Goal: Task Accomplishment & Management: Use online tool/utility

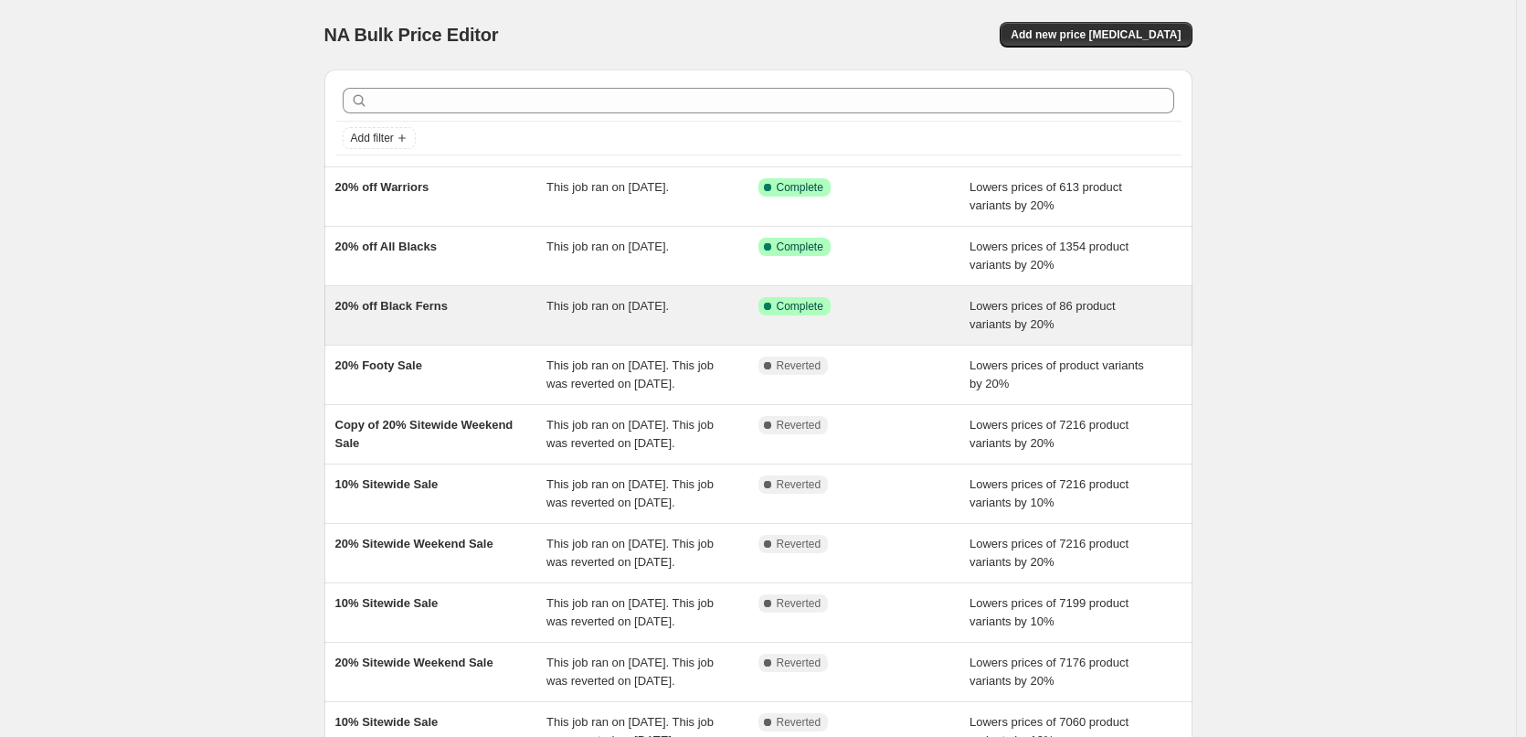
click at [417, 315] on div "20% off Black Ferns" at bounding box center [441, 315] width 212 height 37
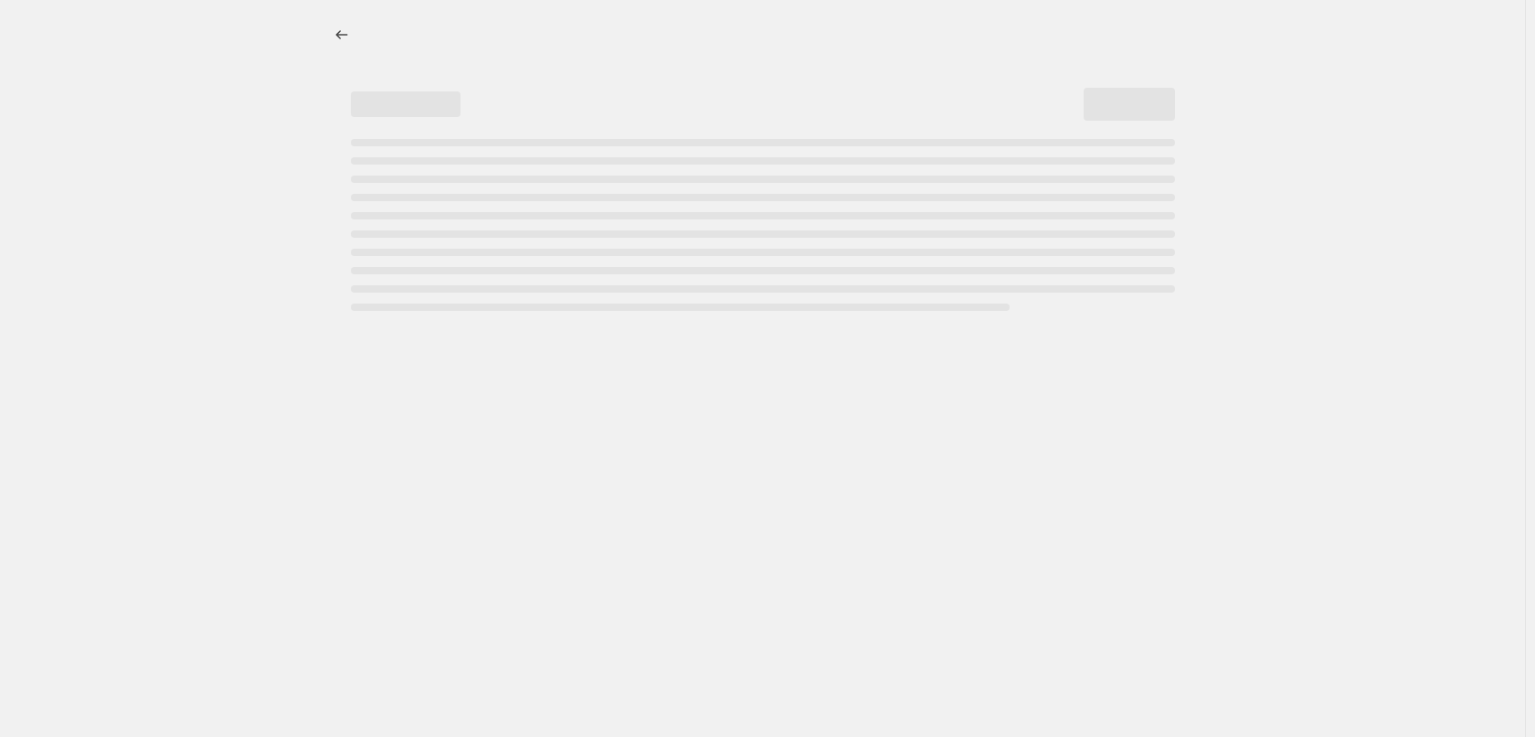
select select "percentage"
select select "collection"
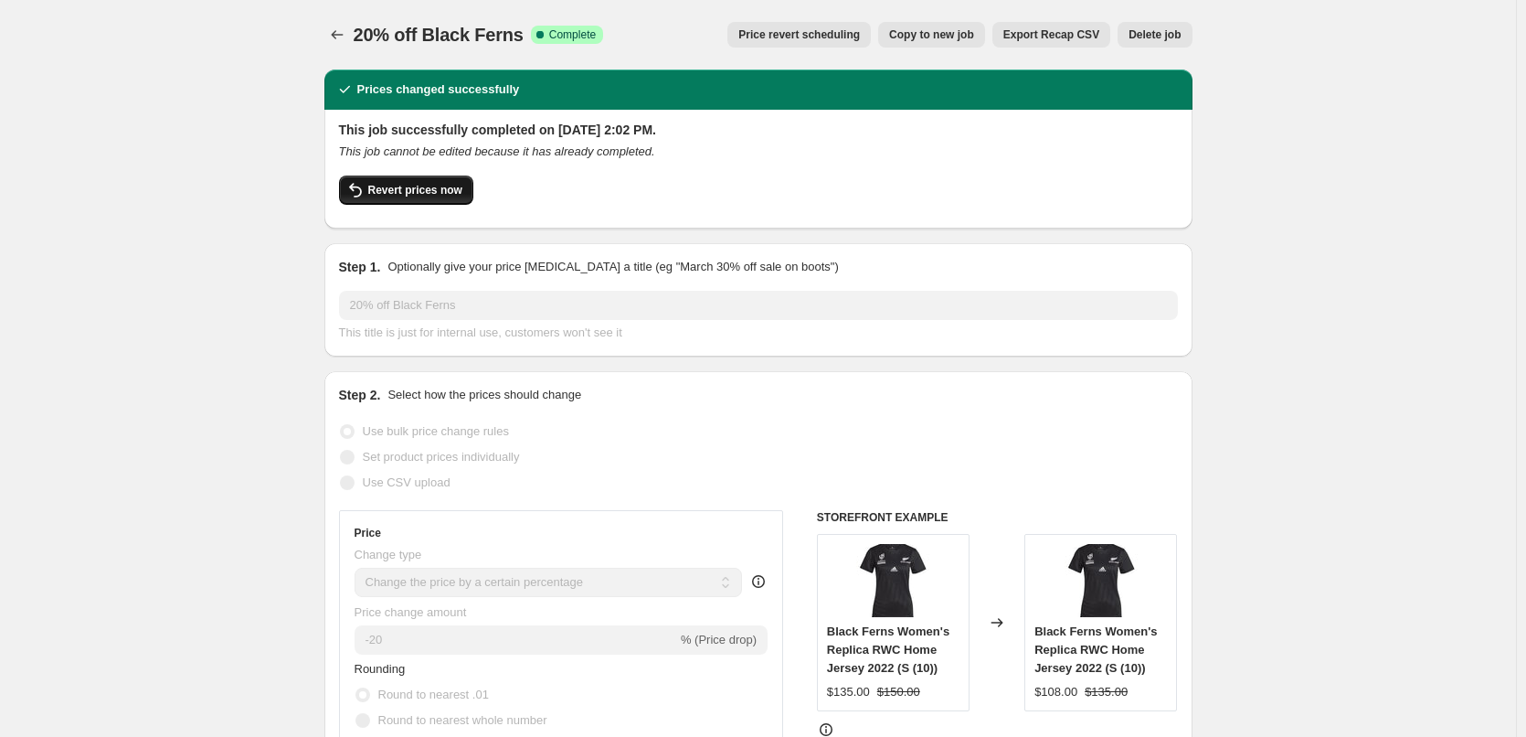
click at [462, 191] on span "Revert prices now" at bounding box center [415, 190] width 94 height 15
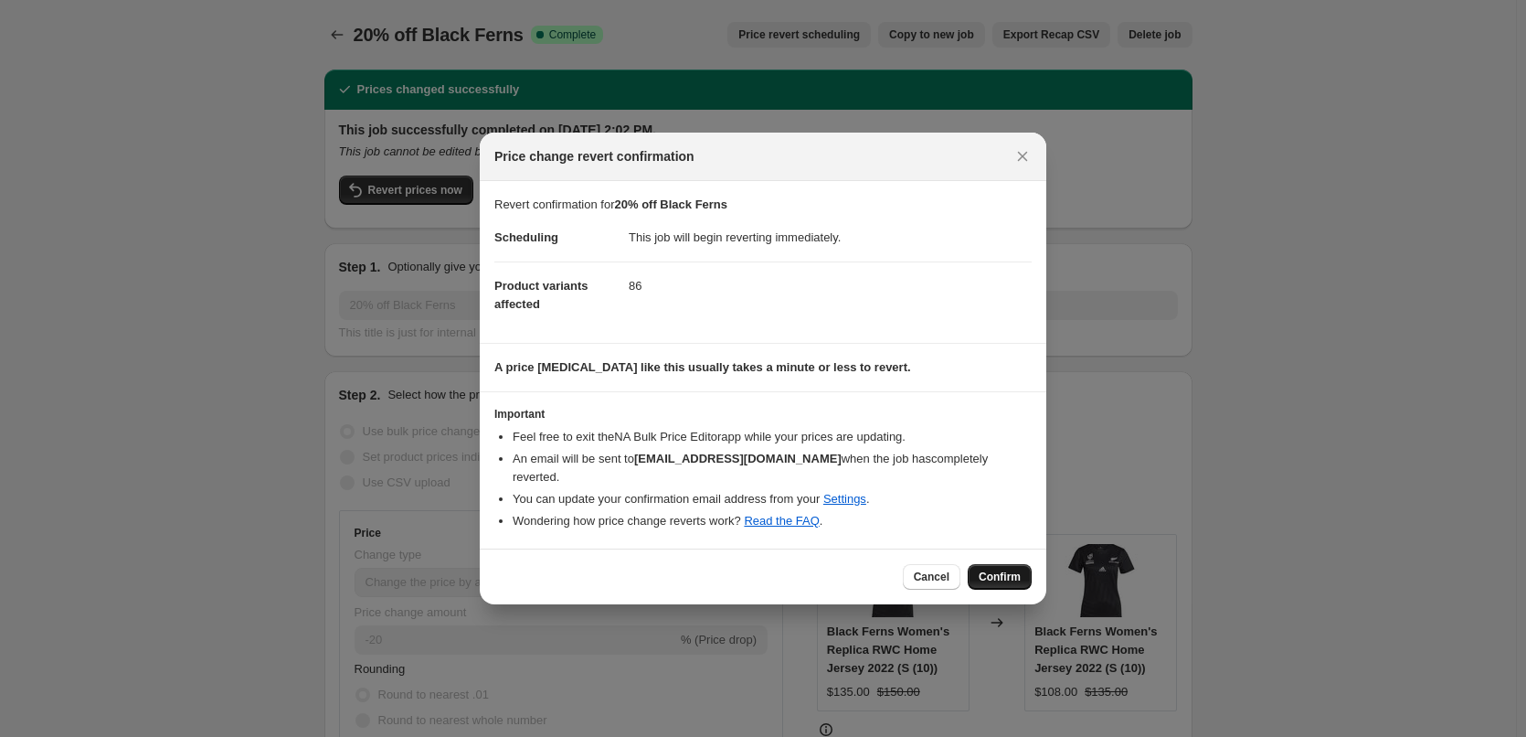
click at [1011, 570] on span "Confirm" at bounding box center [1000, 576] width 42 height 15
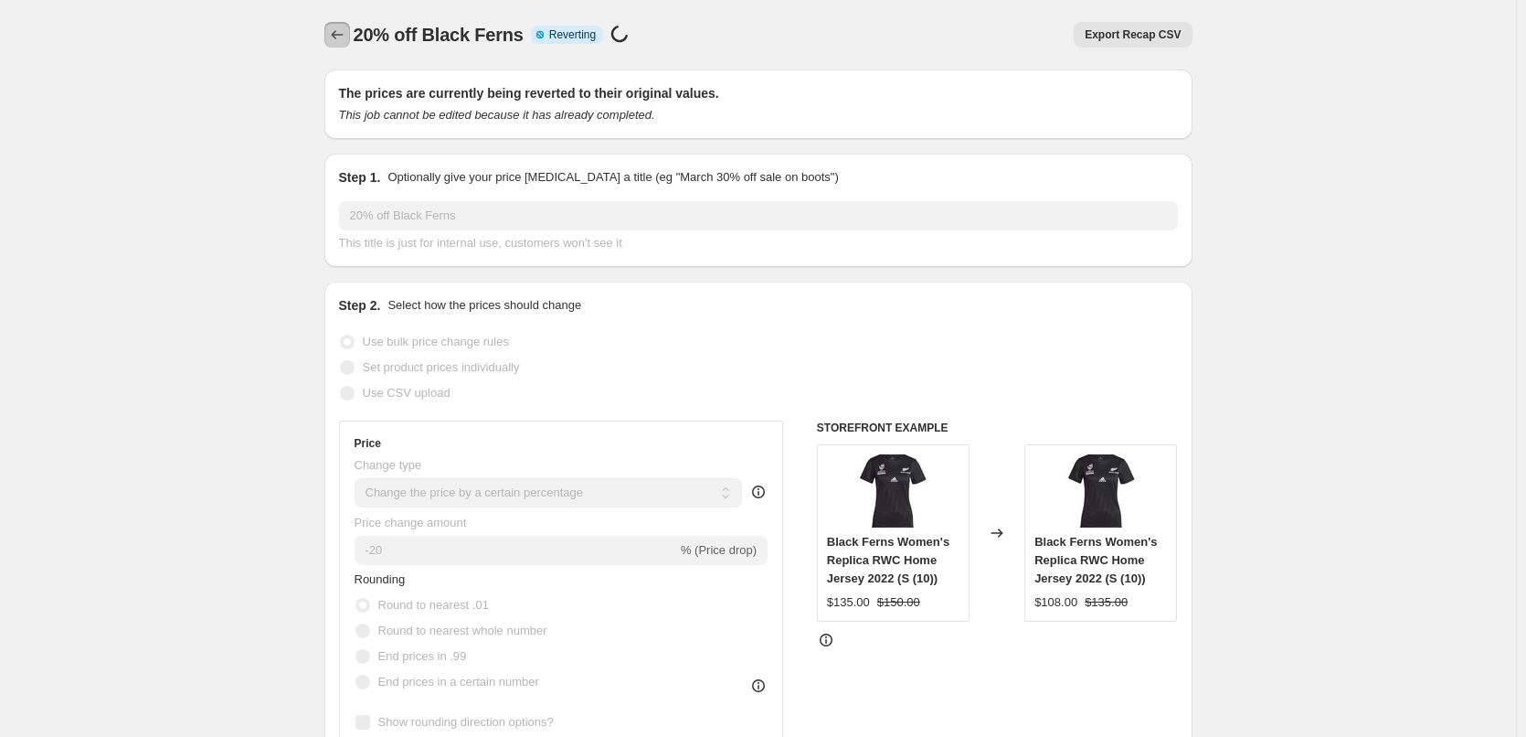
click at [341, 27] on icon "Price change jobs" at bounding box center [337, 35] width 18 height 18
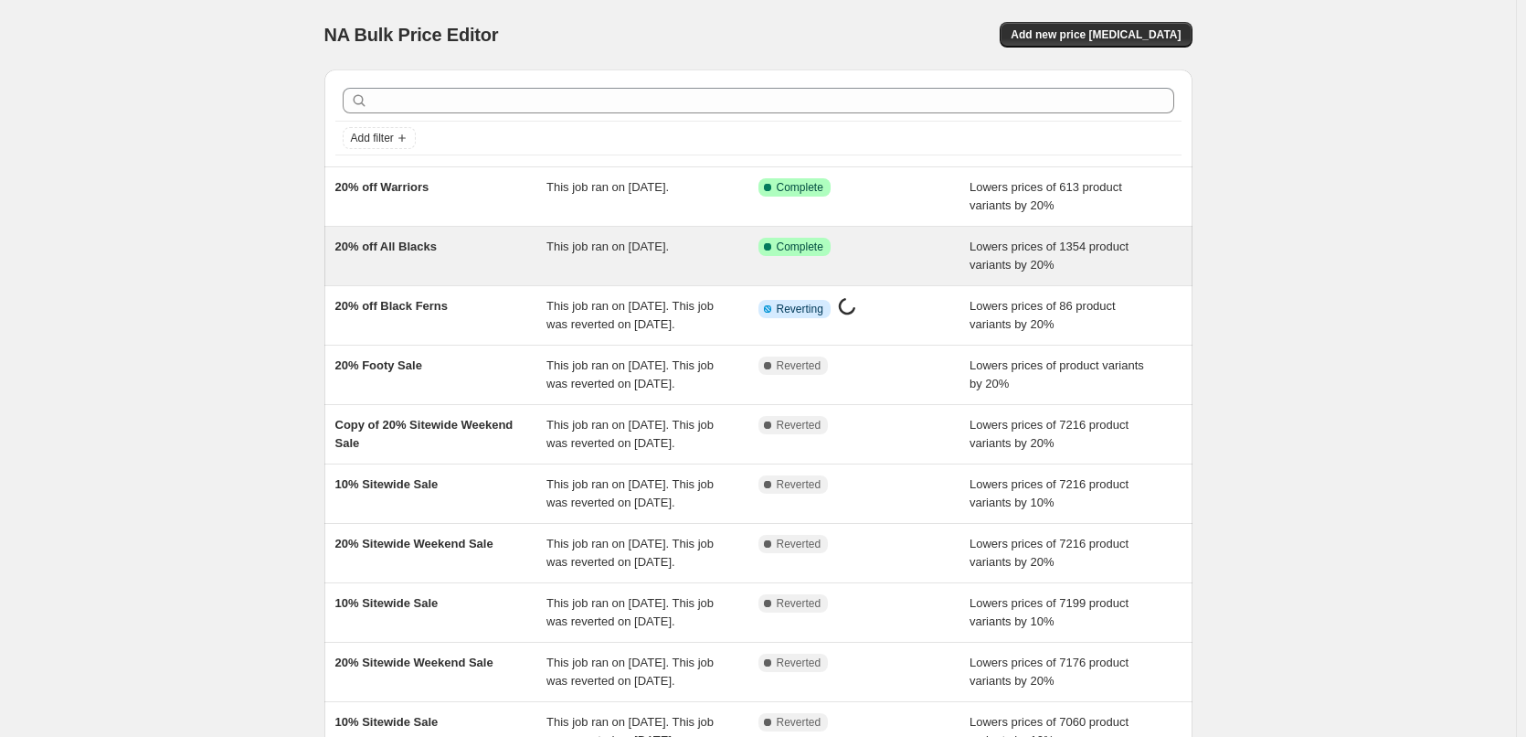
click at [386, 243] on span "20% off All Blacks" at bounding box center [386, 246] width 102 height 14
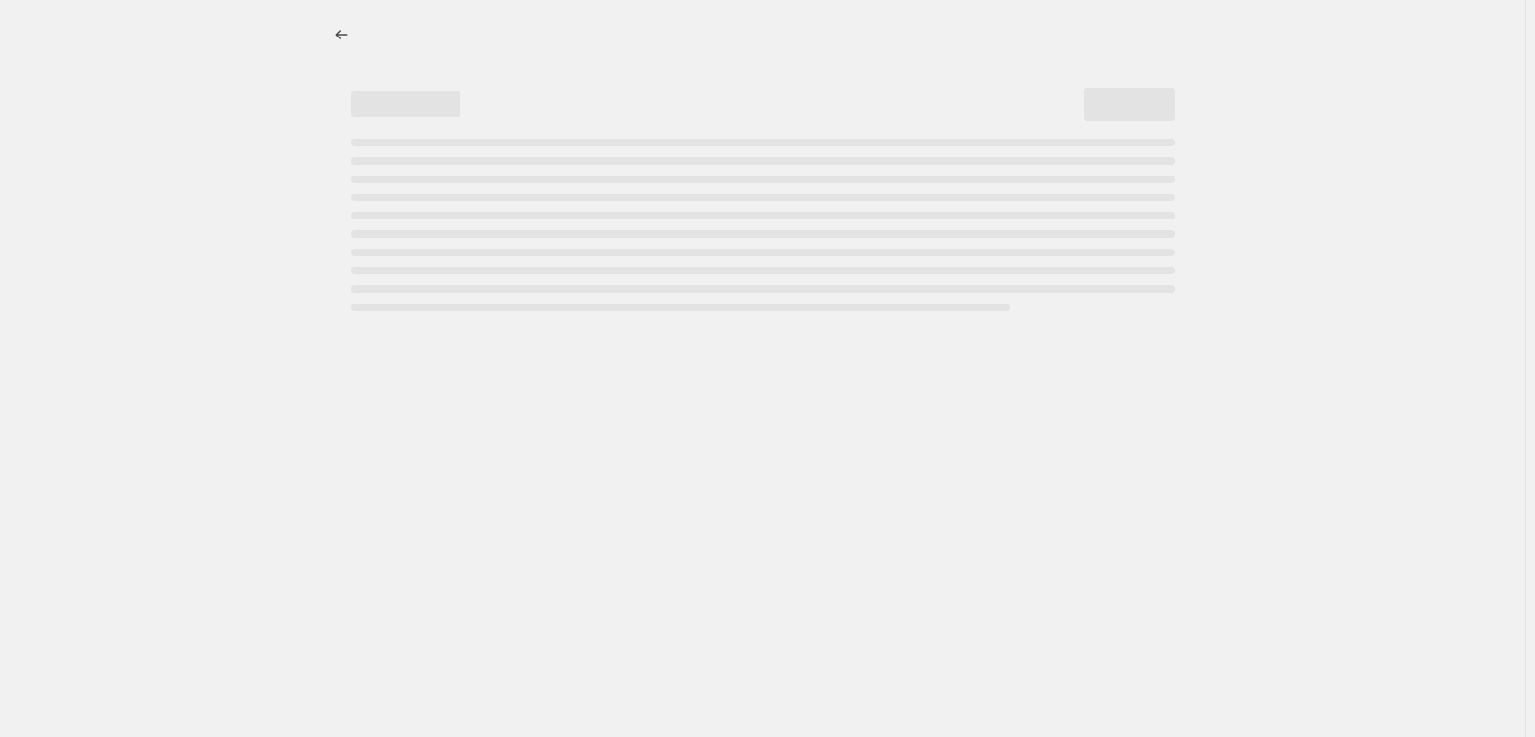
select select "percentage"
select select "collection"
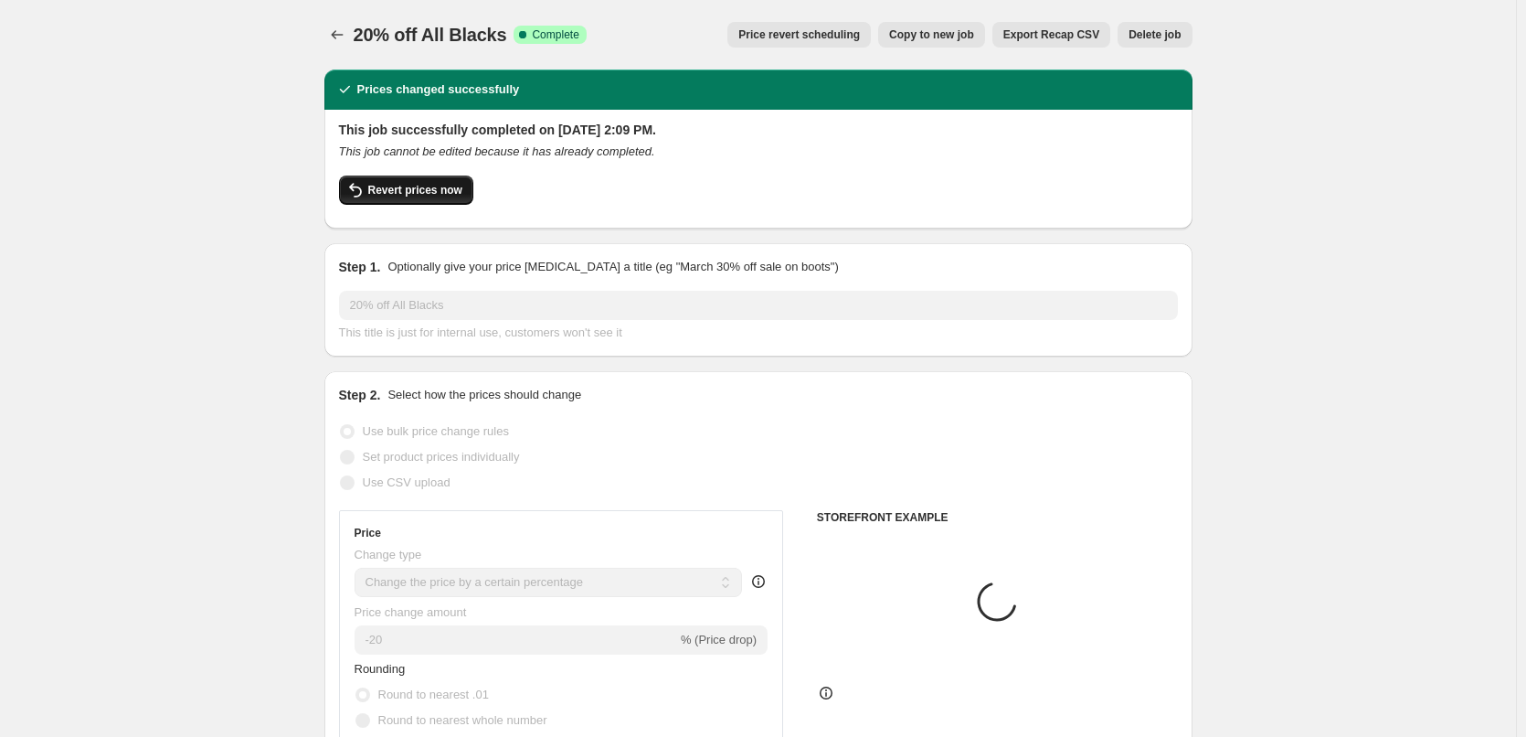
click at [413, 193] on span "Revert prices now" at bounding box center [415, 190] width 94 height 15
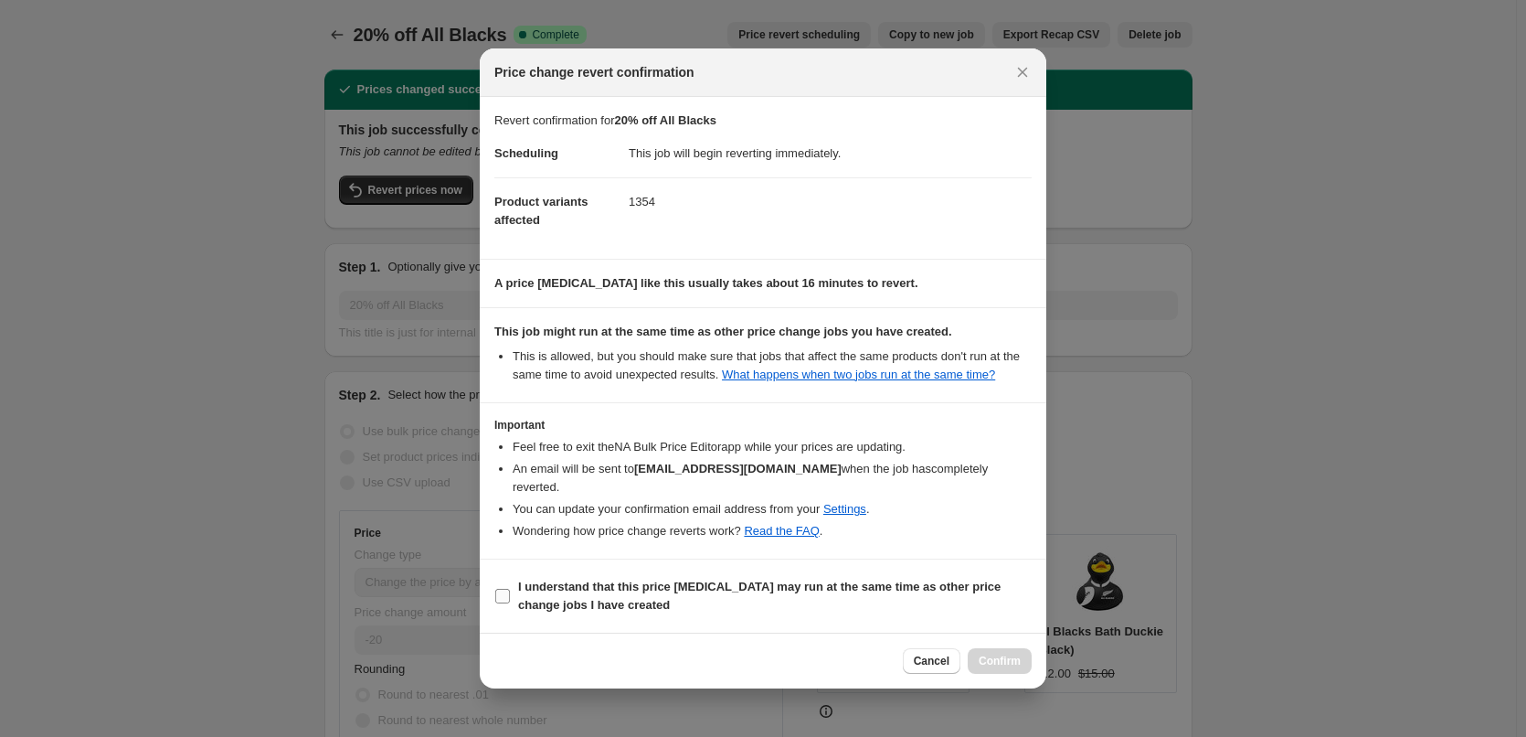
click at [500, 602] on input "I understand that this price change job may run at the same time as other price…" at bounding box center [502, 596] width 15 height 15
checkbox input "true"
click at [1046, 677] on div "Cancel Confirm" at bounding box center [763, 660] width 567 height 56
click at [998, 668] on span "Confirm" at bounding box center [1000, 660] width 42 height 15
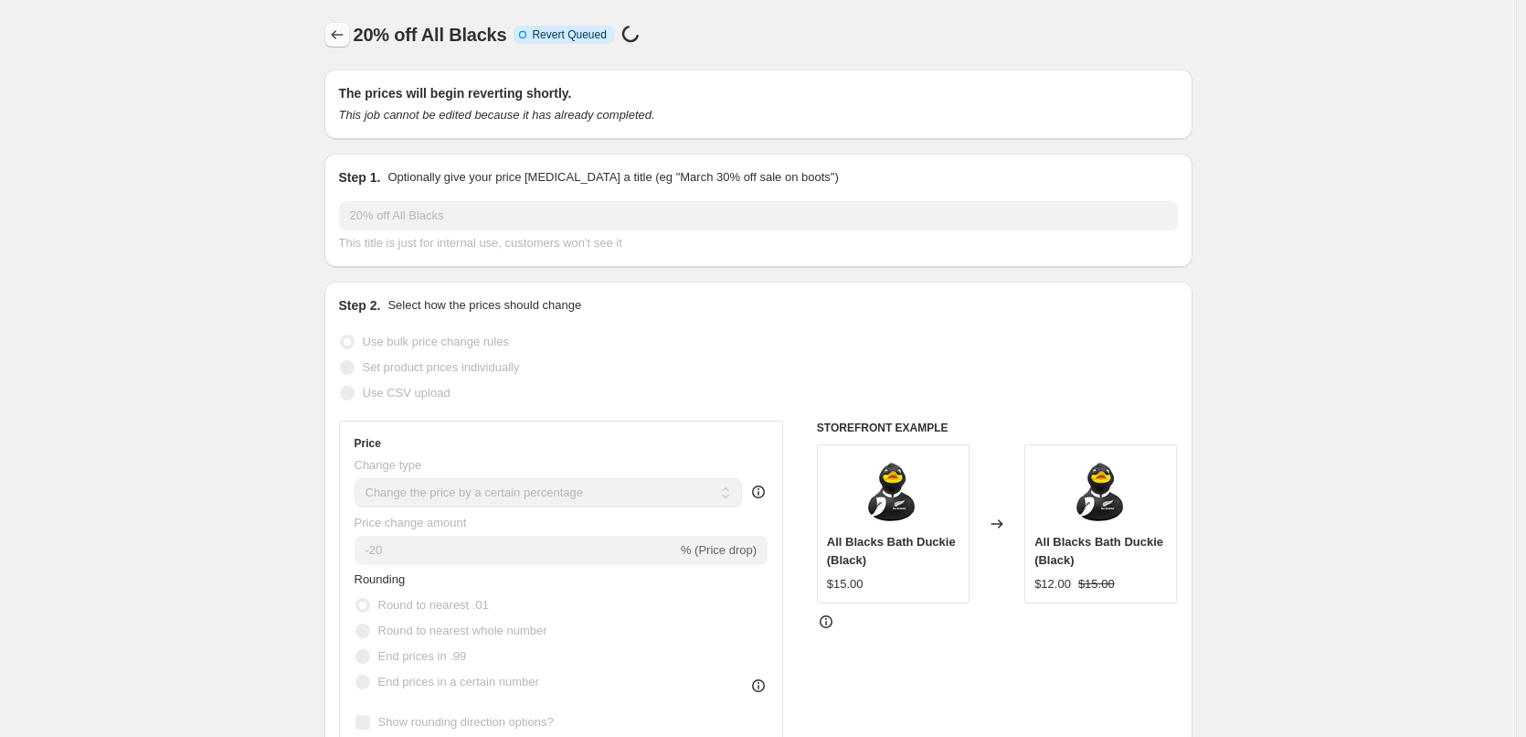
click at [336, 35] on icon "Price change jobs" at bounding box center [337, 34] width 12 height 9
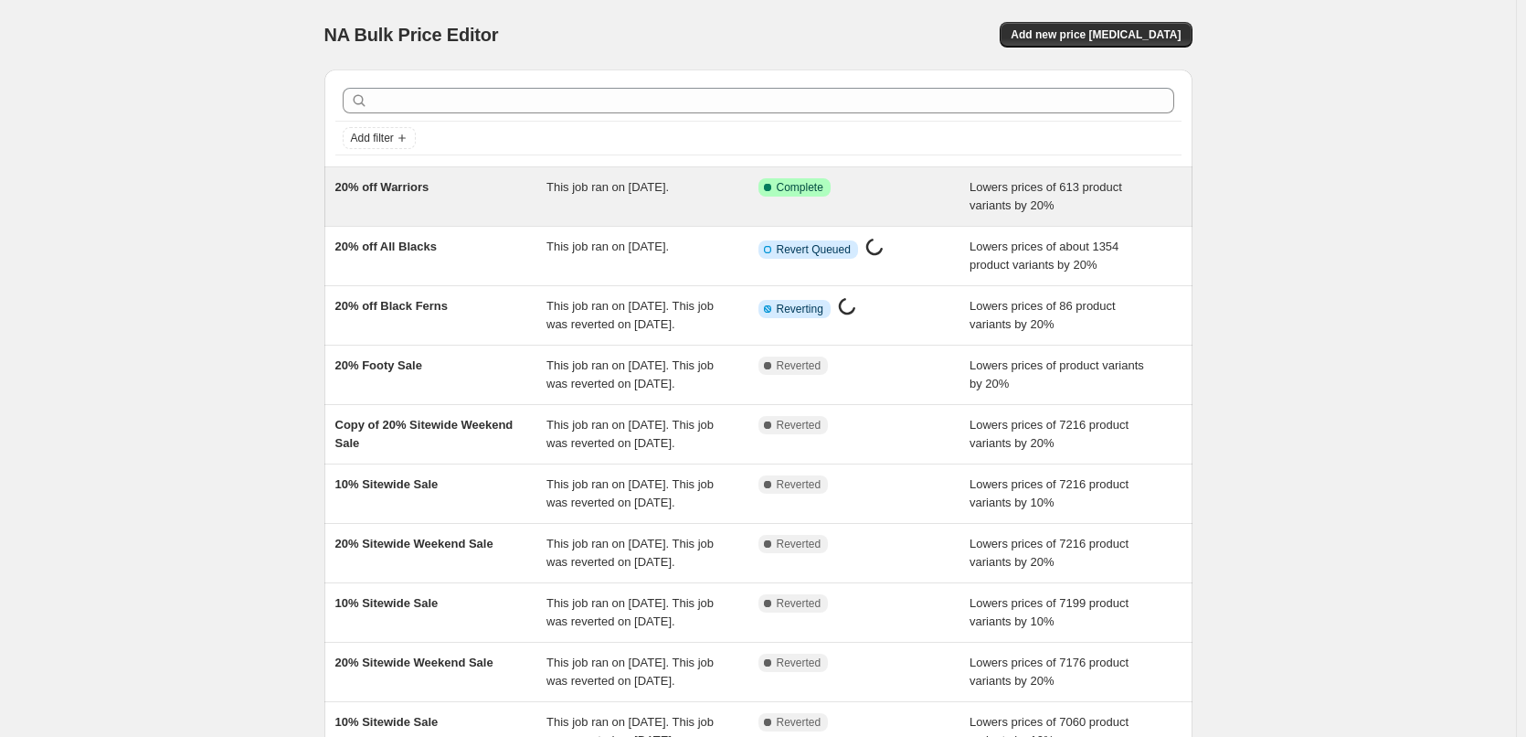
click at [384, 184] on span "20% off Warriors" at bounding box center [382, 187] width 94 height 14
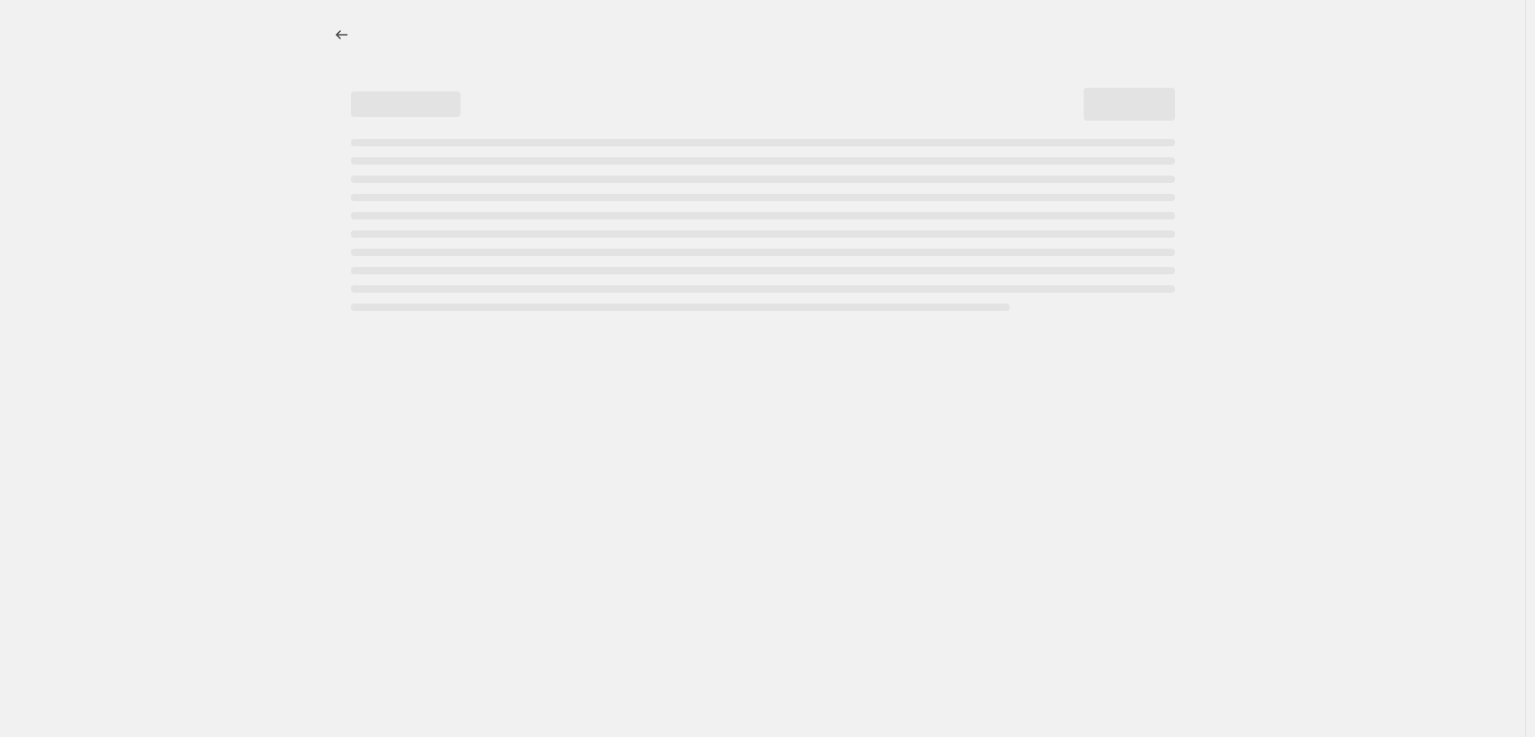
select select "percentage"
select select "collection"
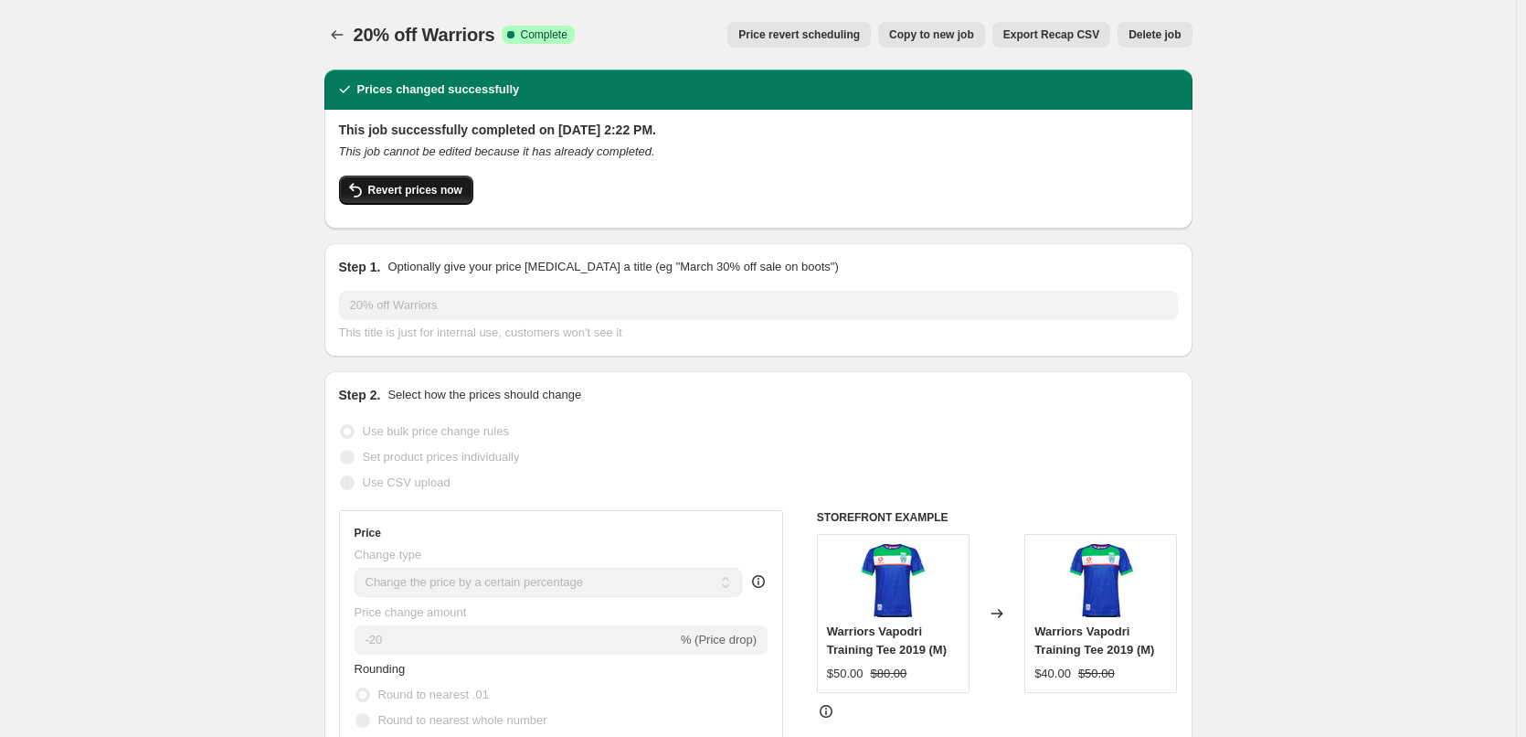
click at [397, 196] on span "Revert prices now" at bounding box center [415, 190] width 94 height 15
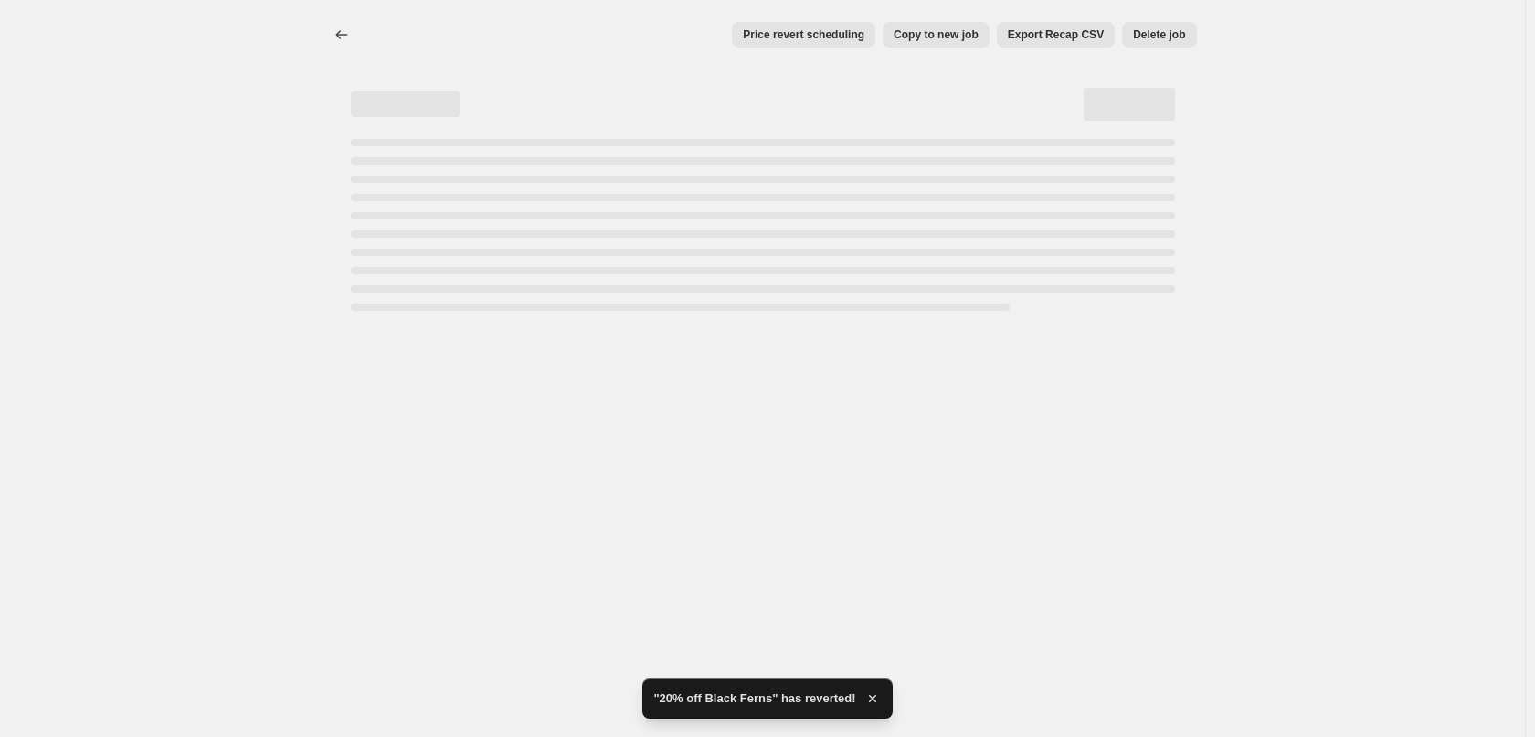
select select "percentage"
select select "collection"
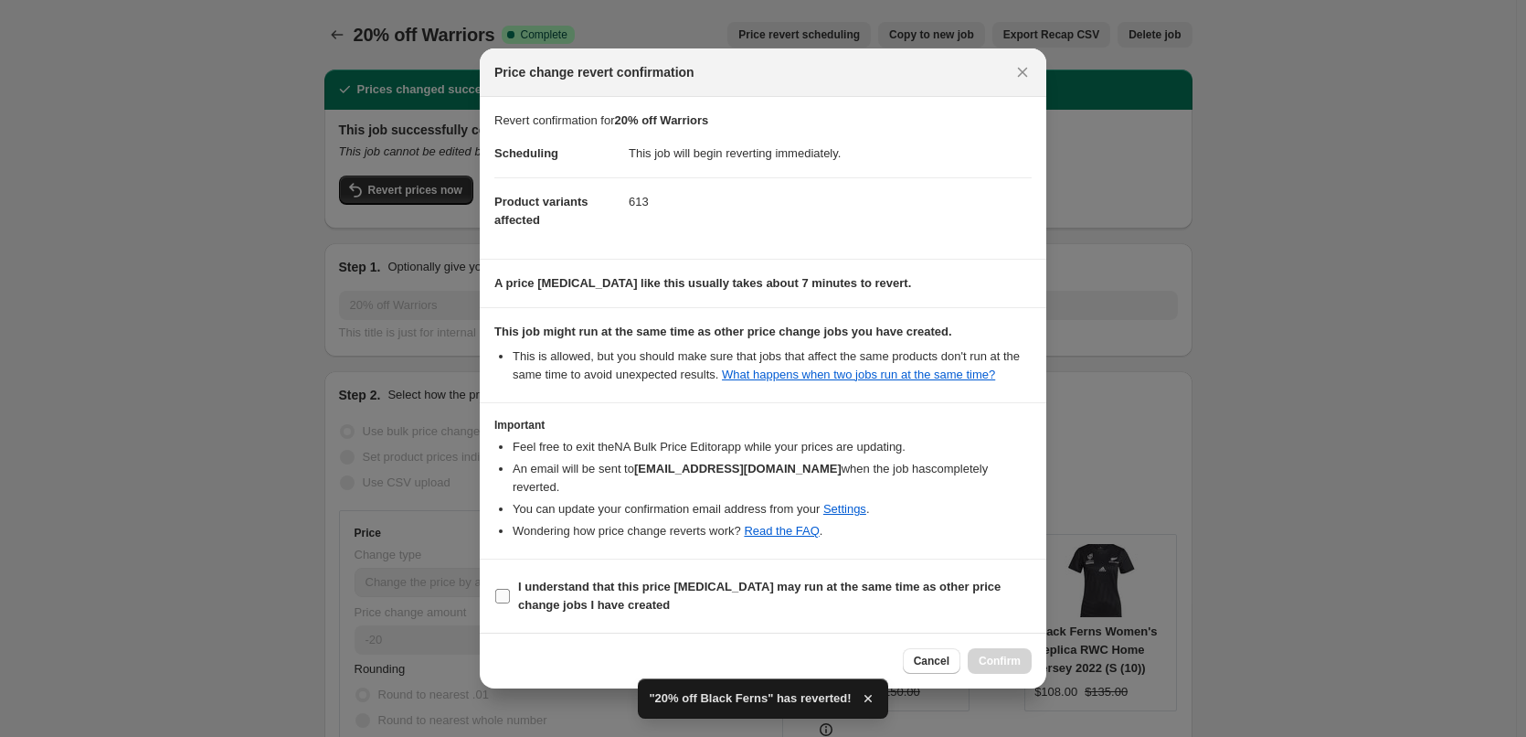
click at [526, 598] on b "I understand that this price change job may run at the same time as other price…" at bounding box center [759, 595] width 483 height 32
click at [510, 598] on input "I understand that this price change job may run at the same time as other price…" at bounding box center [502, 596] width 15 height 15
checkbox input "true"
click at [973, 671] on button "Confirm" at bounding box center [1000, 661] width 64 height 26
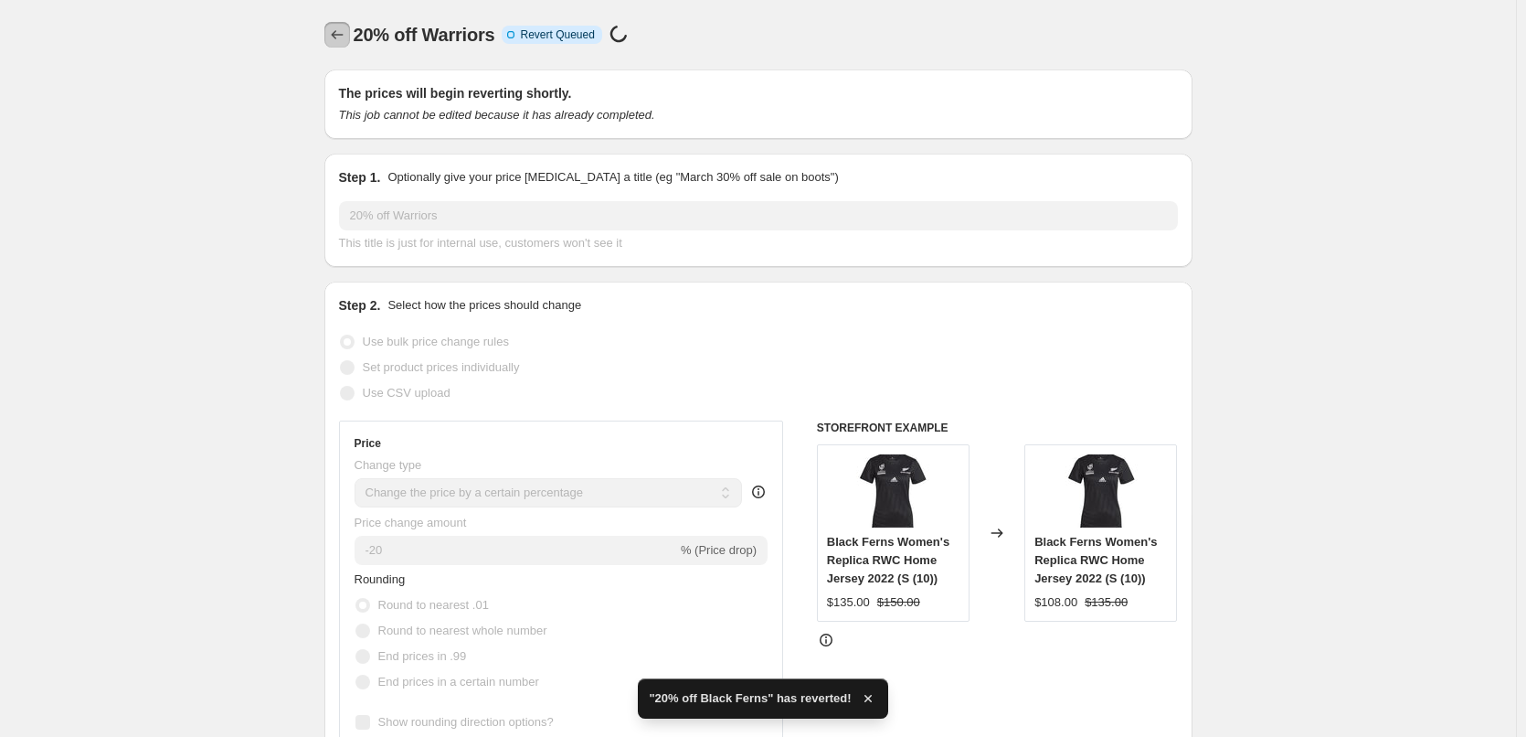
click at [335, 35] on icon "Price change jobs" at bounding box center [337, 35] width 18 height 18
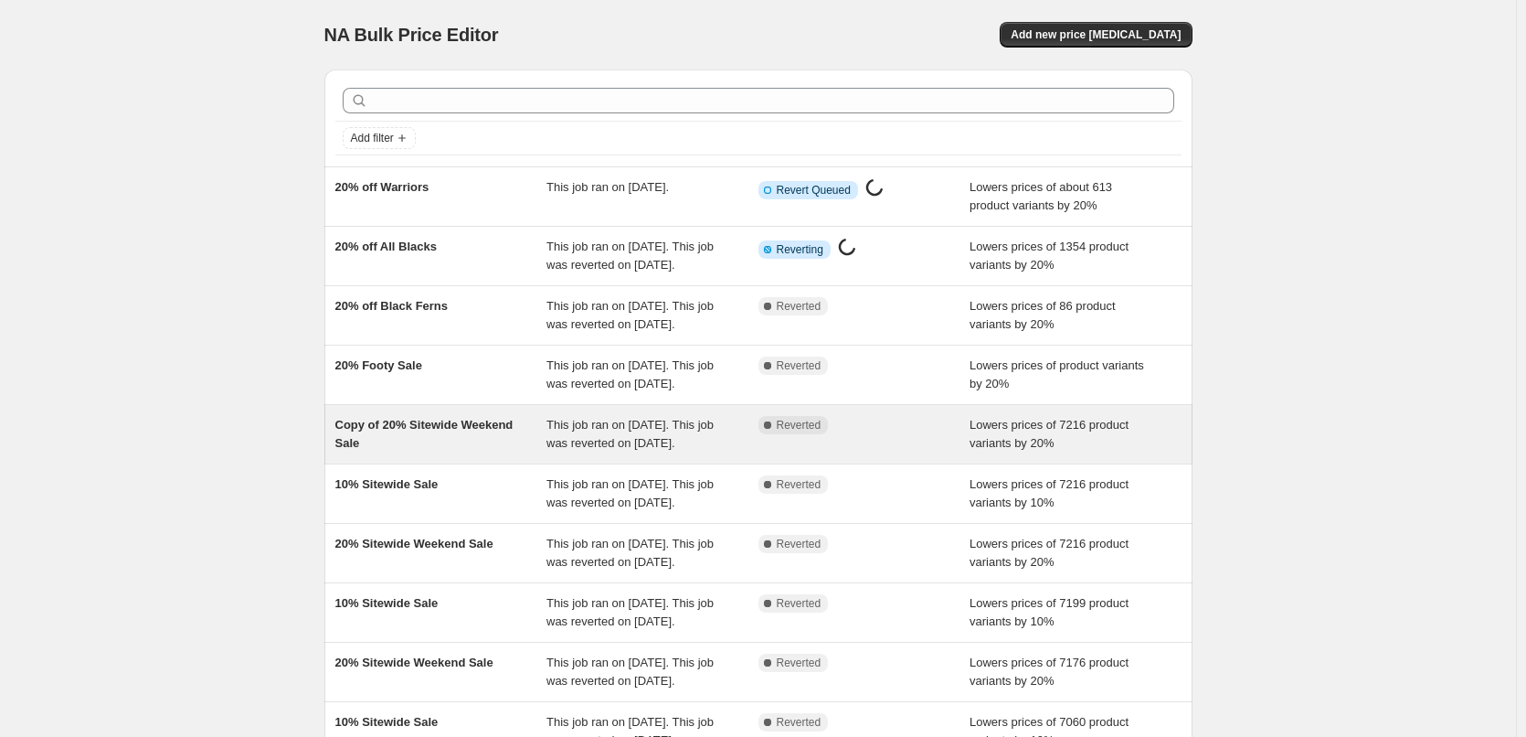
click at [391, 450] on span "Copy of 20% Sitewide Weekend Sale" at bounding box center [424, 434] width 178 height 32
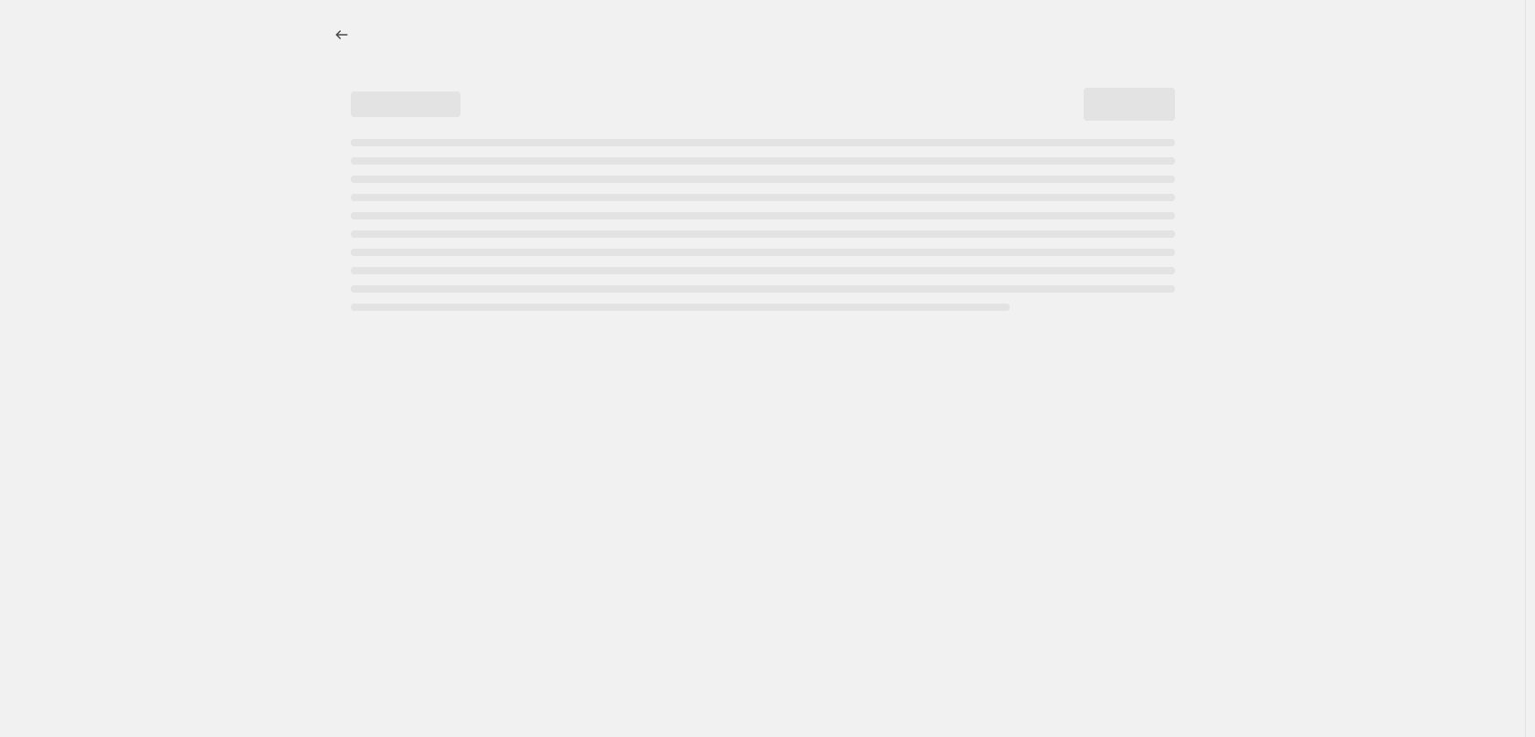
select select "percentage"
select select "vendor"
select select "not_equal"
select select "collection"
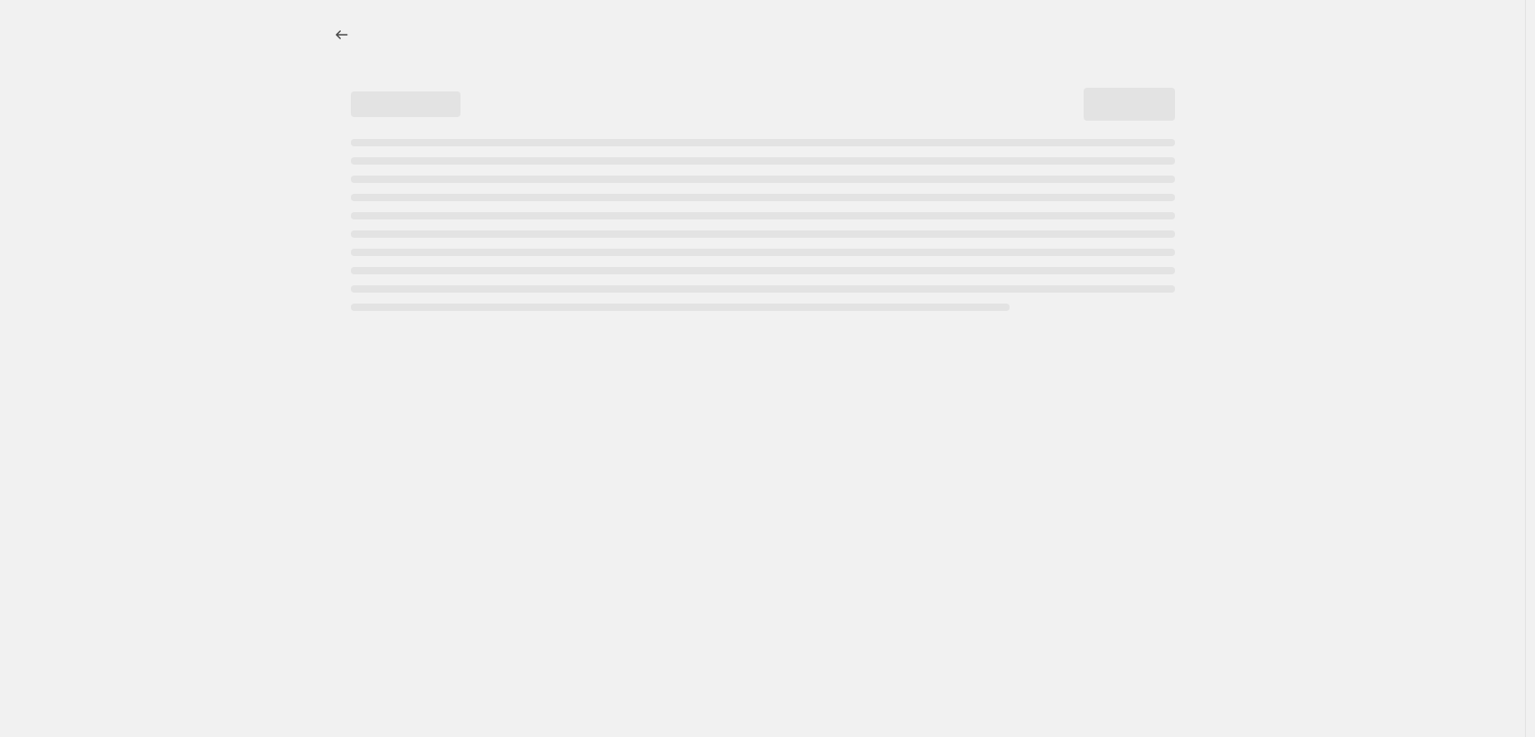
select select "not_equal"
select select "collection"
select select "not_equal"
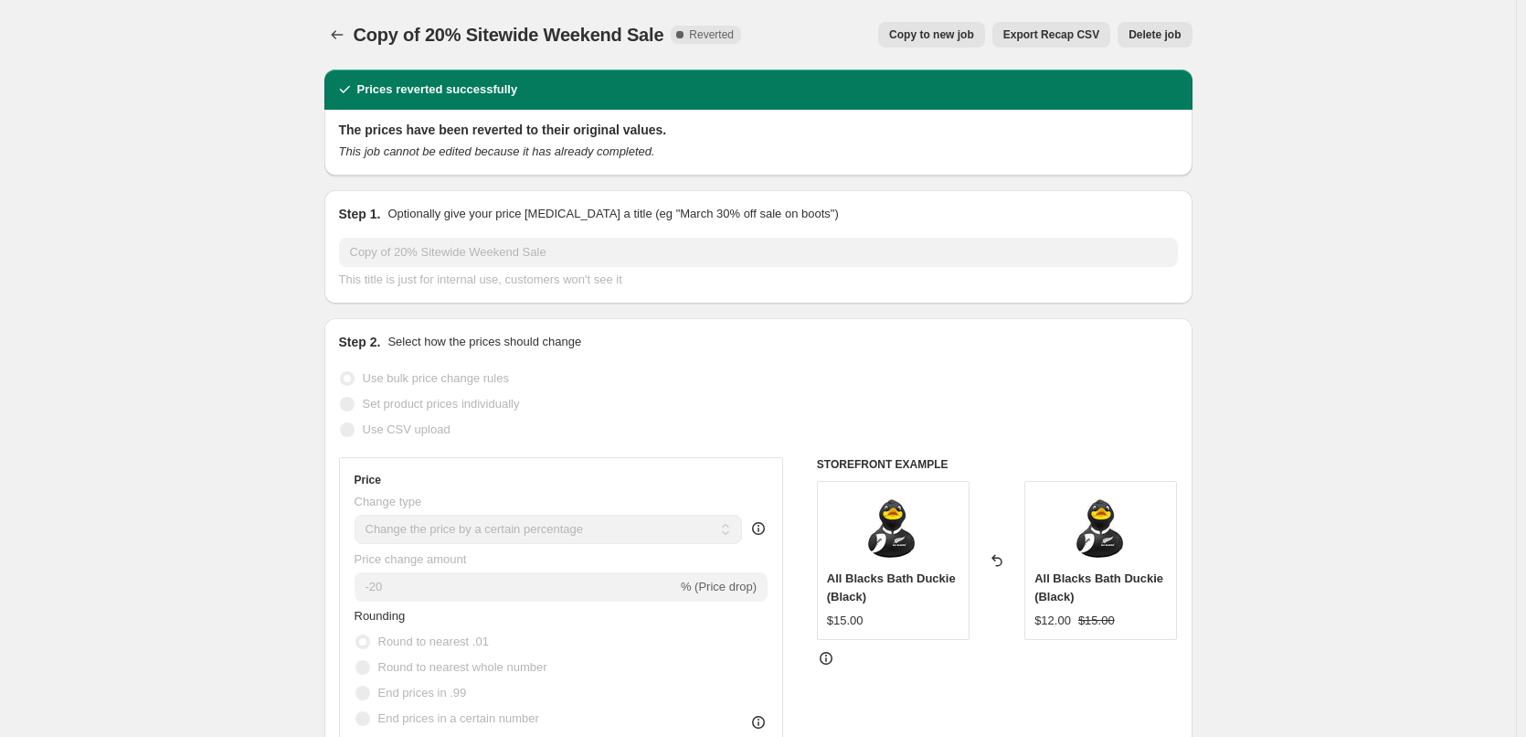
click at [942, 33] on span "Copy to new job" at bounding box center [931, 34] width 85 height 15
select select "percentage"
select select "vendor"
select select "not_equal"
select select "collection"
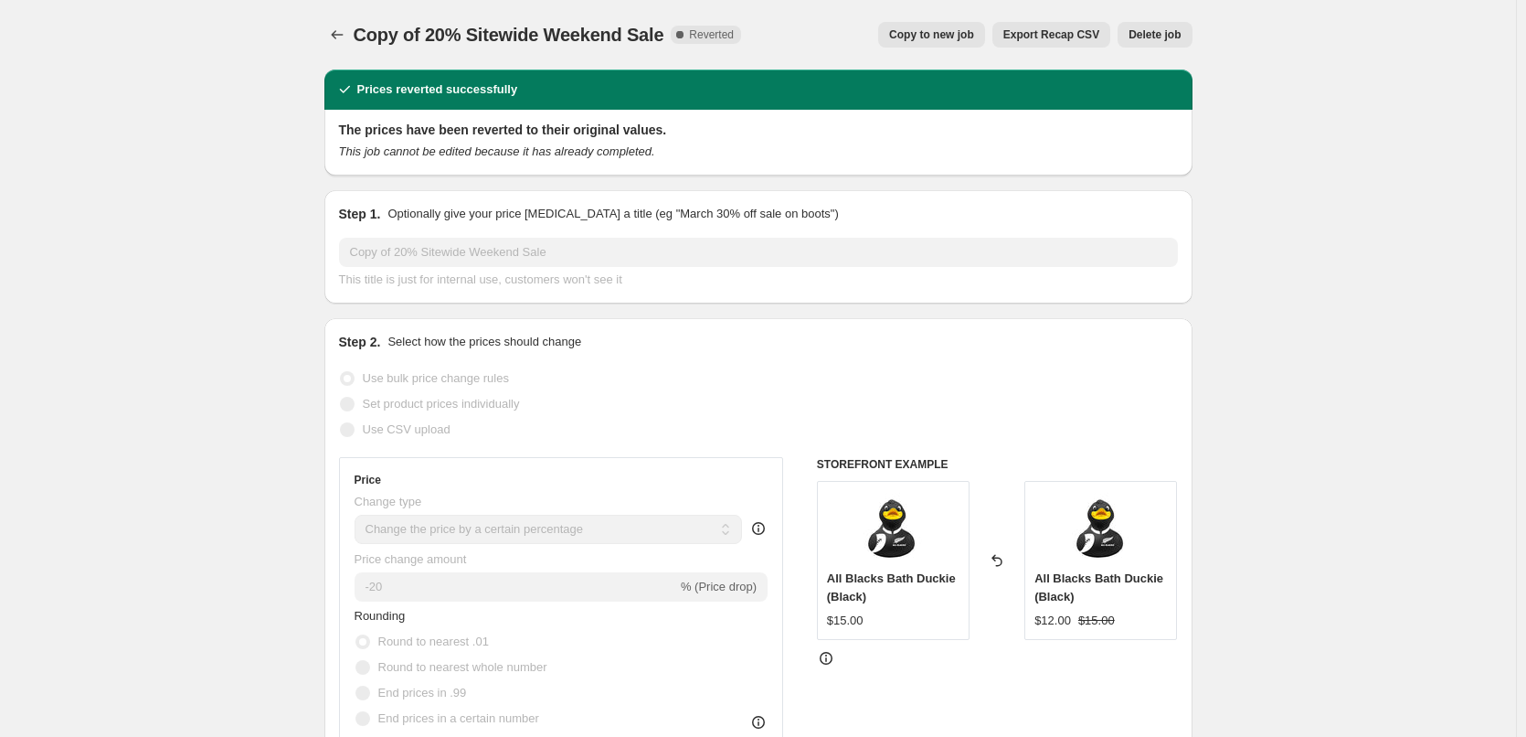
select select "collection"
select select "not_equal"
select select "collection"
select select "not_equal"
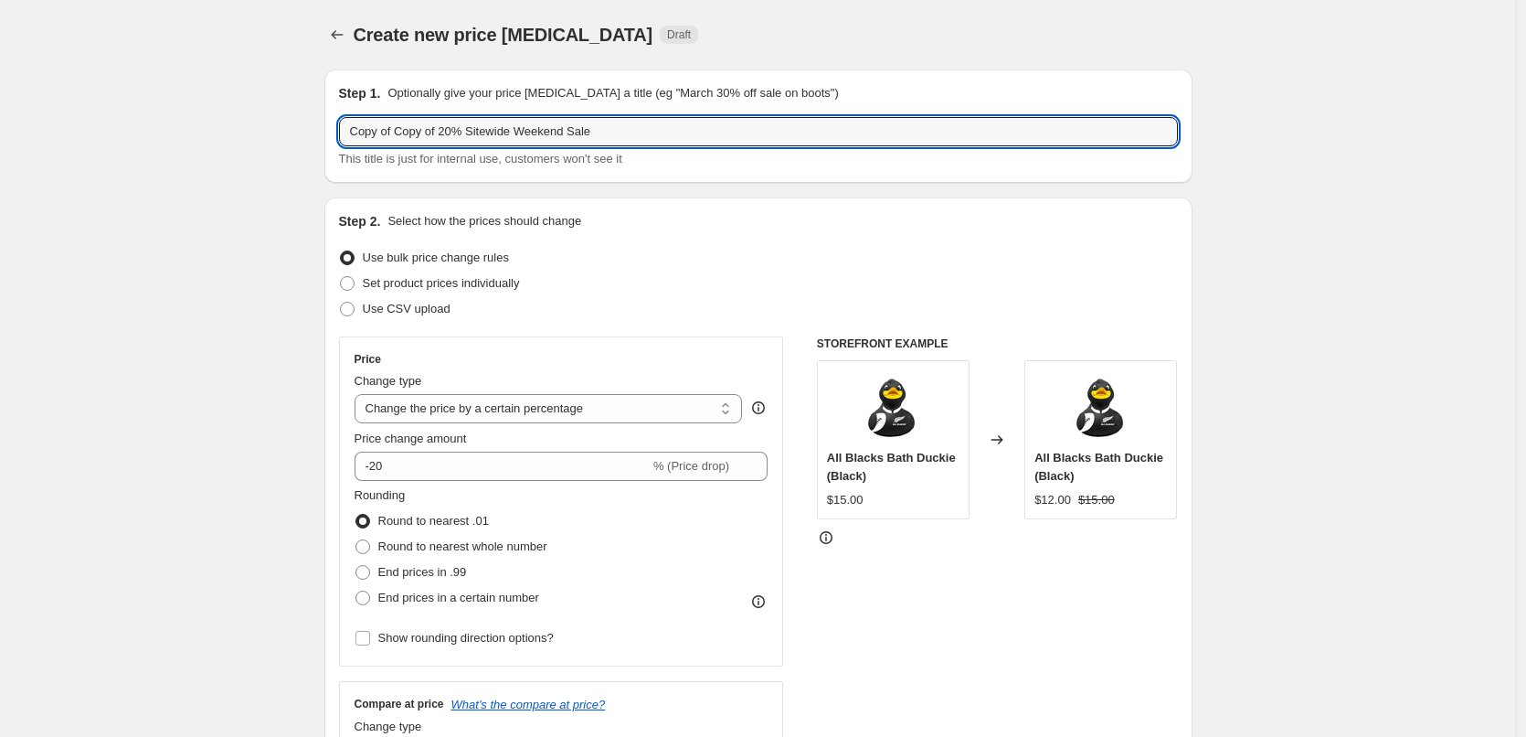
drag, startPoint x: 450, startPoint y: 129, endPoint x: 243, endPoint y: 90, distance: 210.1
click at [462, 123] on input "20% Sitewide Weekend Sale" at bounding box center [758, 131] width 839 height 29
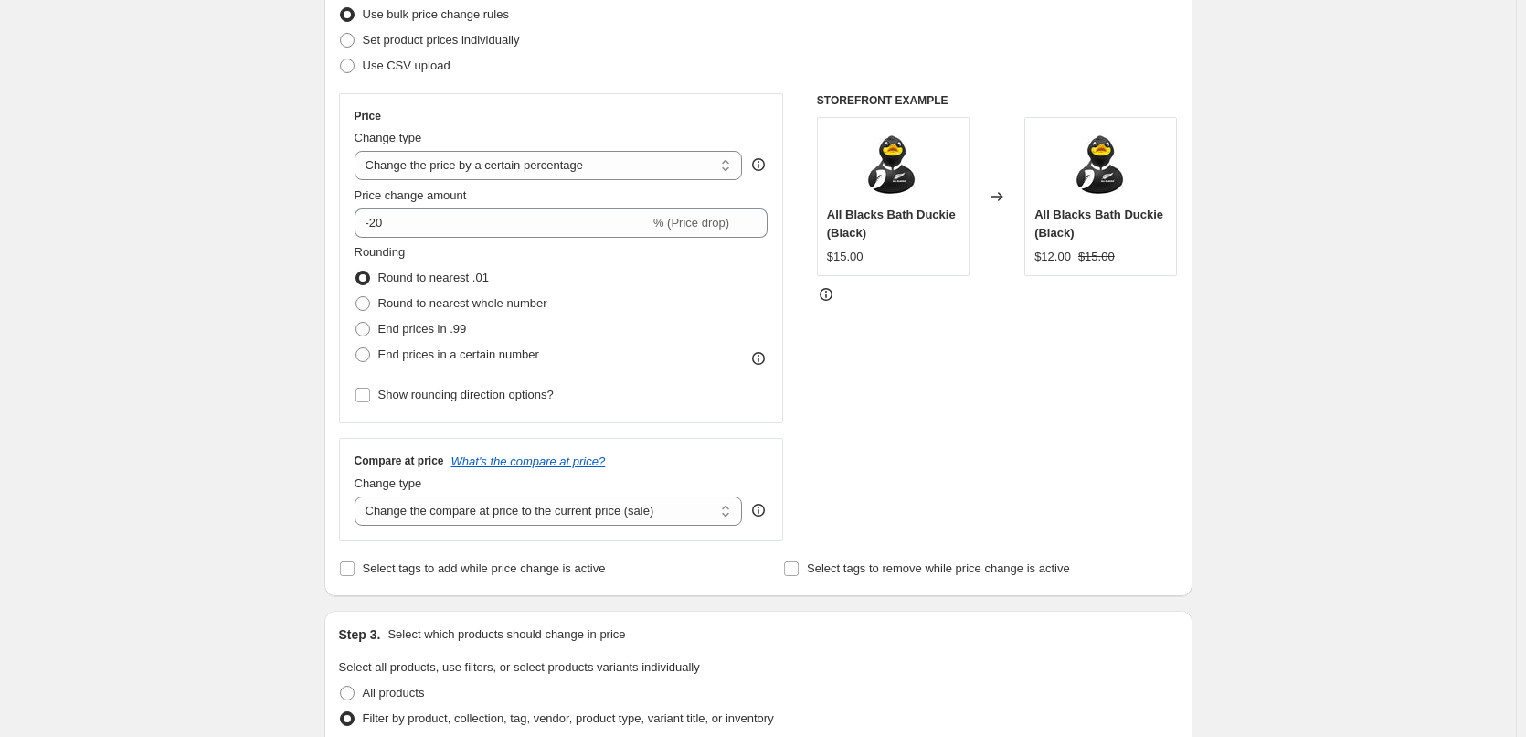
scroll to position [86, 0]
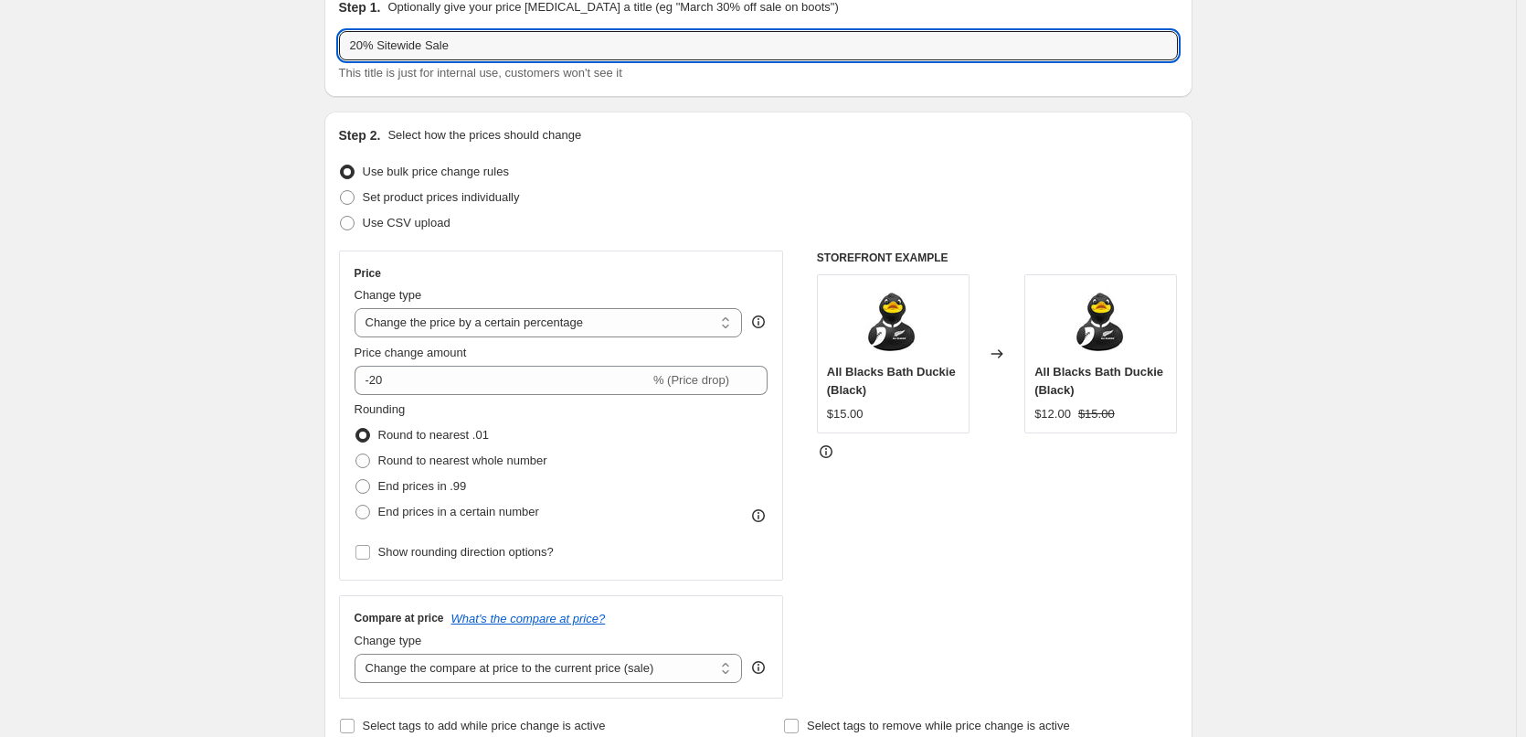
type input "20% Sitewide Sale"
click at [830, 451] on icon at bounding box center [826, 451] width 18 height 18
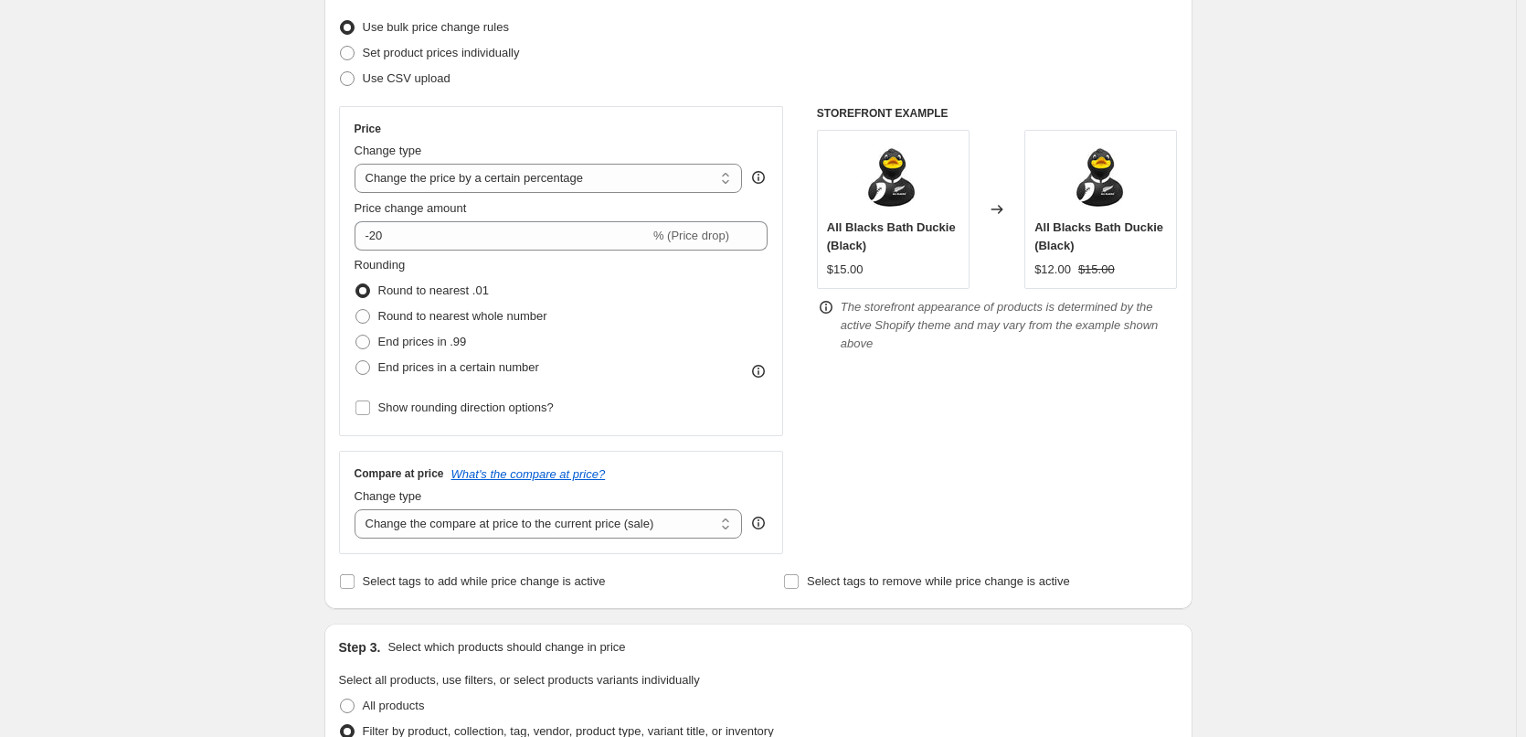
scroll to position [274, 0]
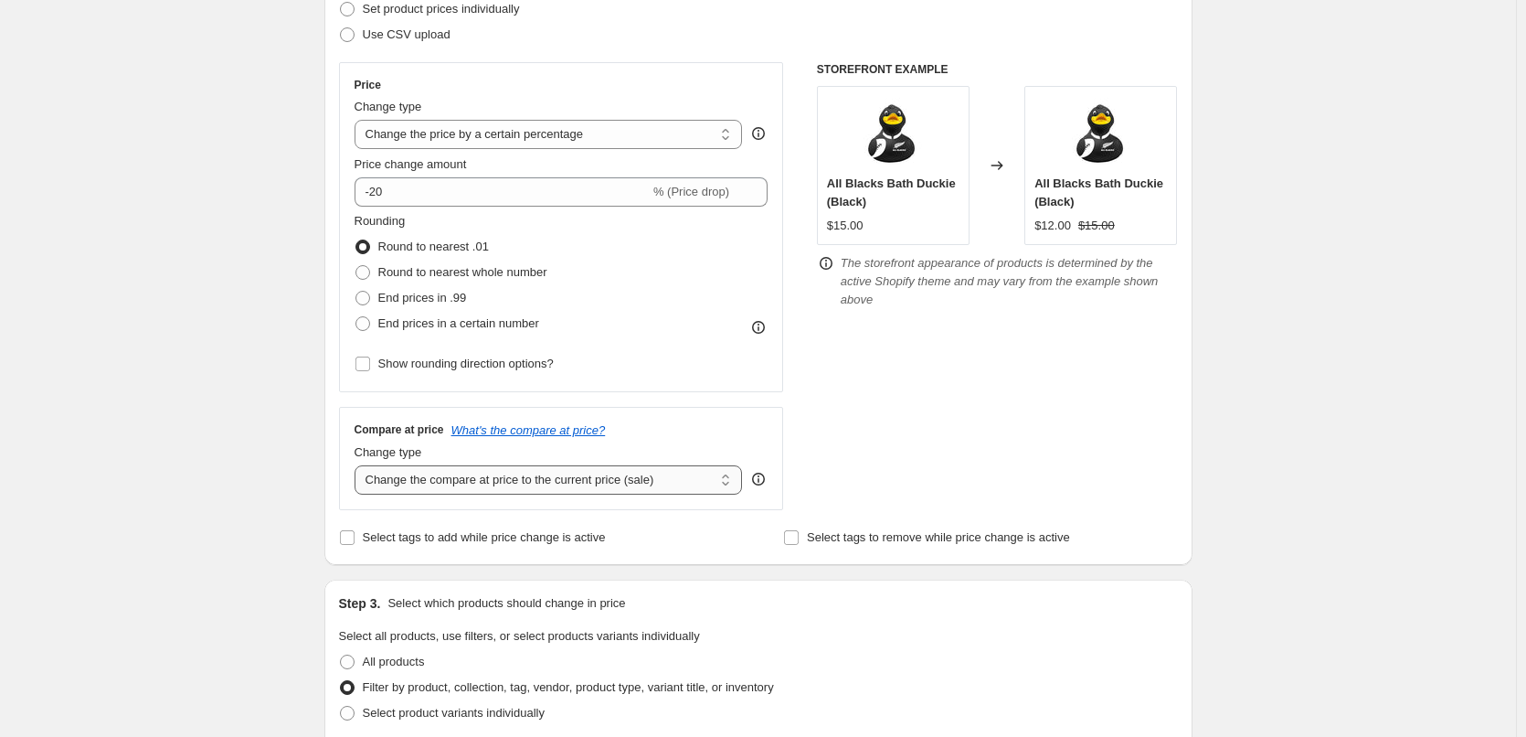
click at [549, 485] on select "Change the compare at price to the current price (sale) Change the compare at p…" at bounding box center [549, 479] width 388 height 29
click at [515, 436] on icon "What's the compare at price?" at bounding box center [528, 430] width 154 height 14
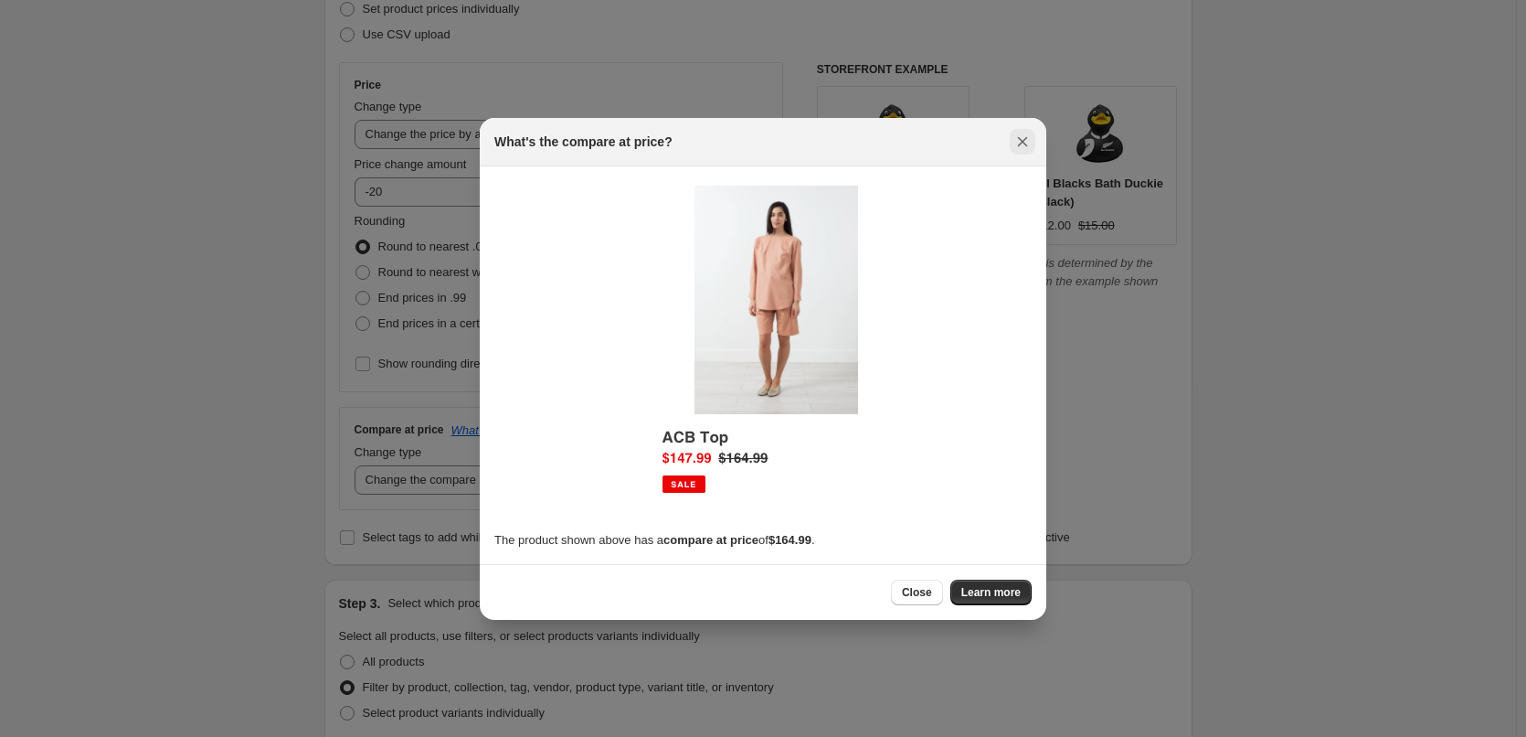
click at [1018, 143] on icon "Close" at bounding box center [1023, 142] width 18 height 18
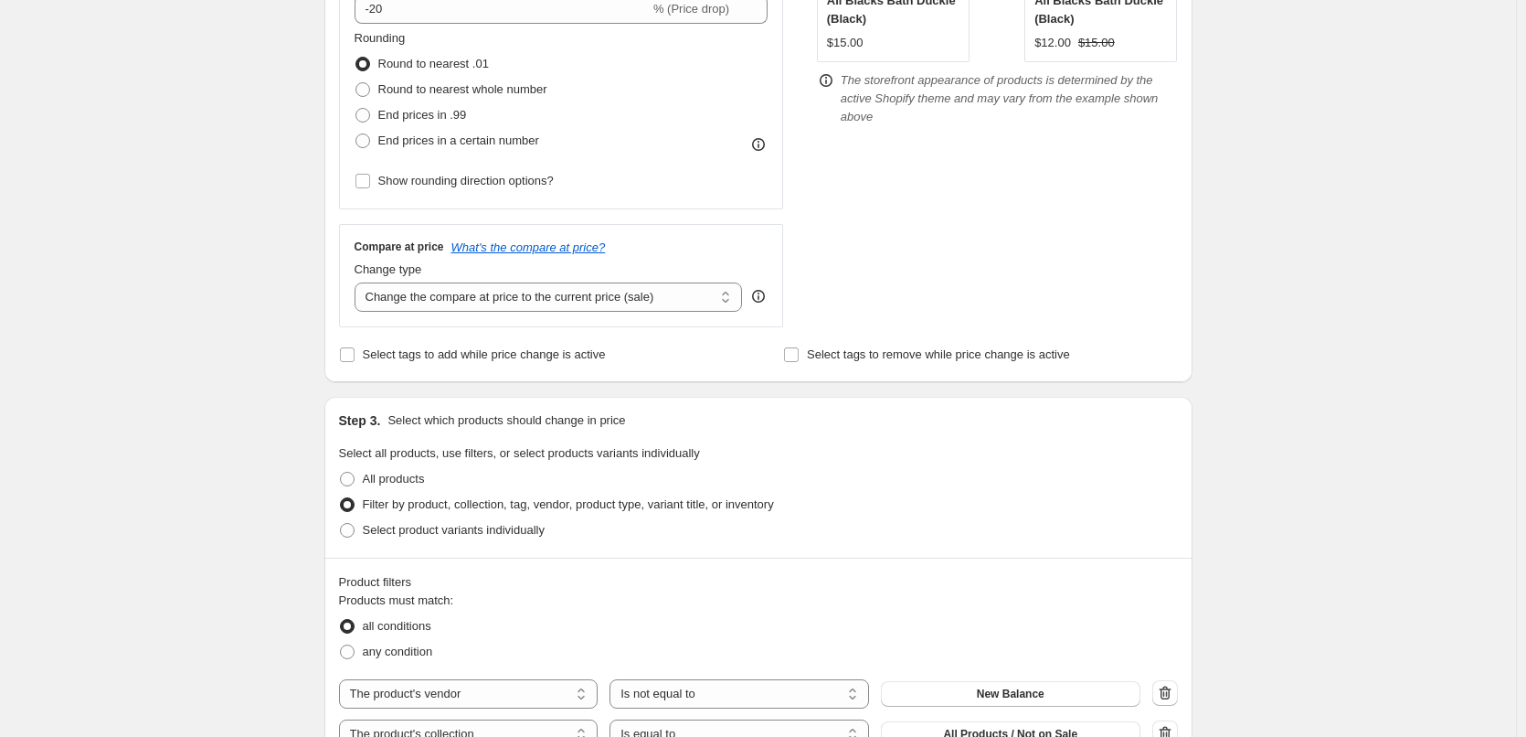
scroll to position [0, 0]
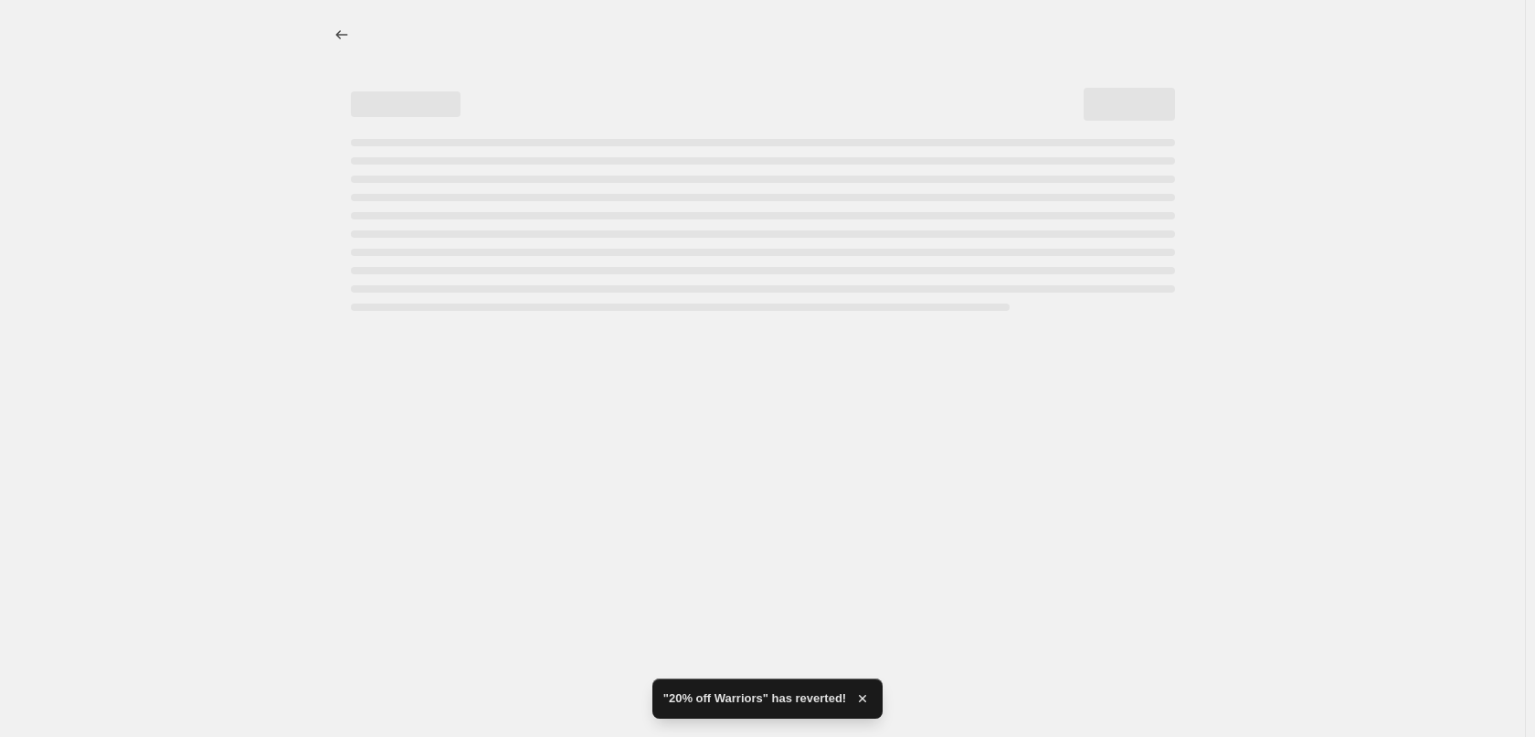
select select "percentage"
select select "vendor"
select select "not_equal"
select select "collection"
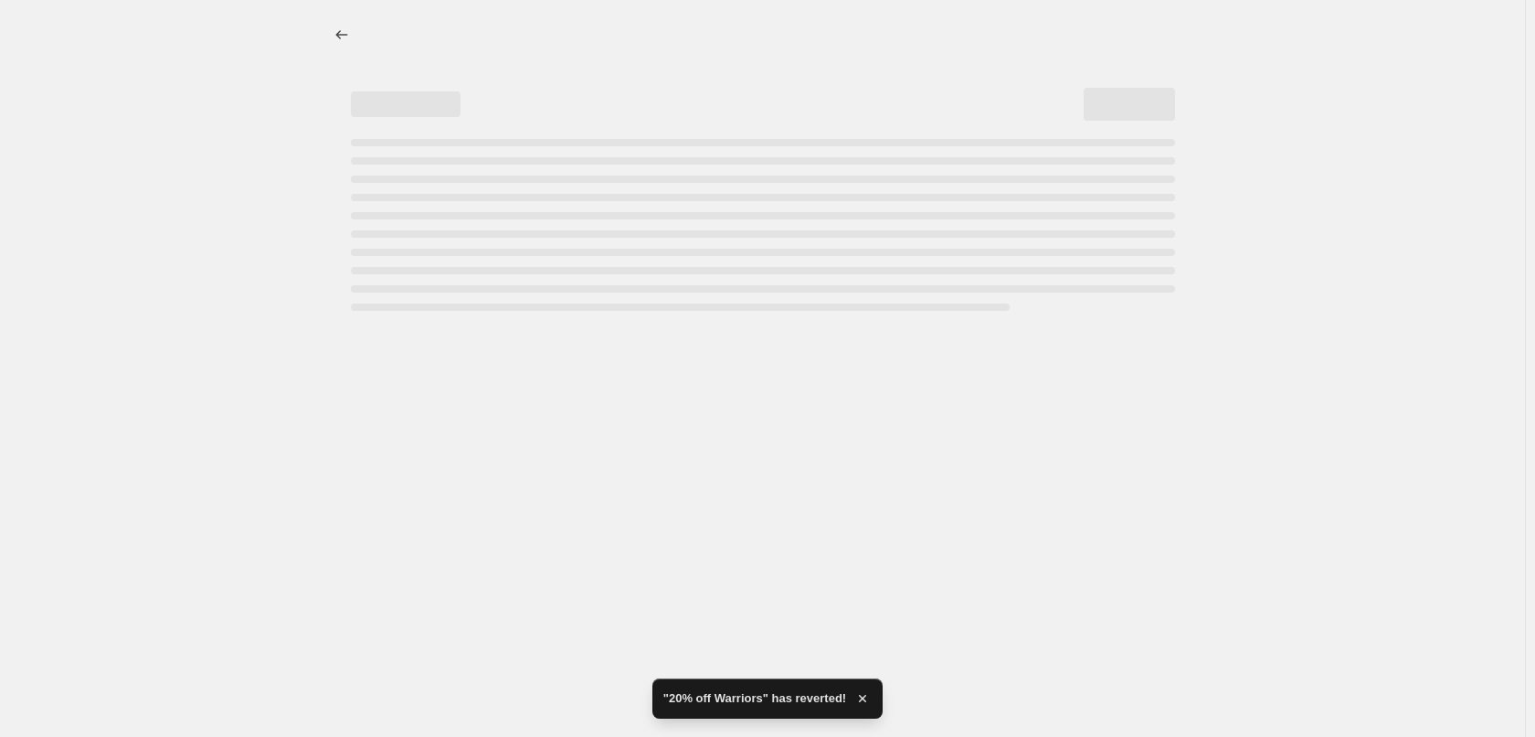
select select "not_equal"
select select "collection"
select select "not_equal"
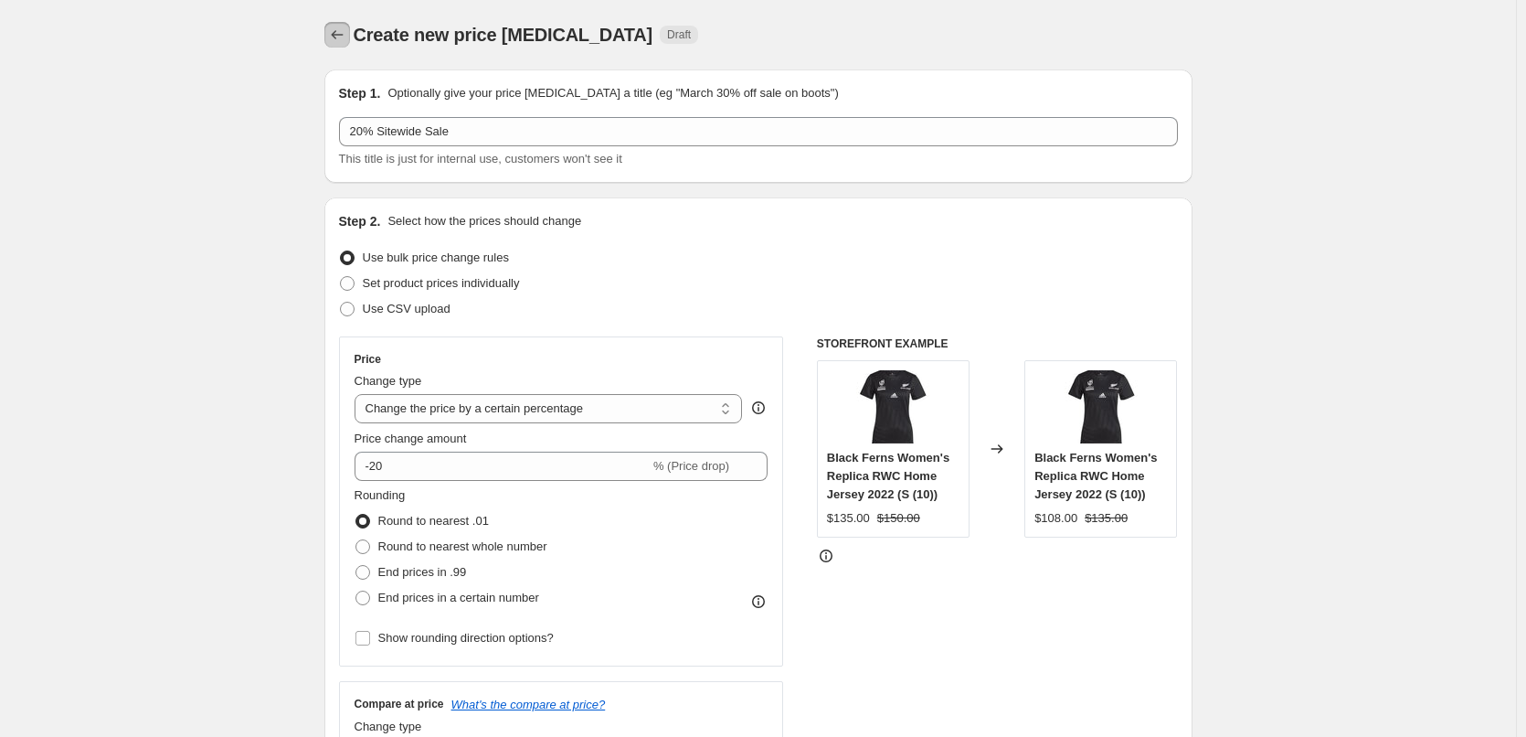
click at [343, 29] on icon "Price change jobs" at bounding box center [337, 35] width 18 height 18
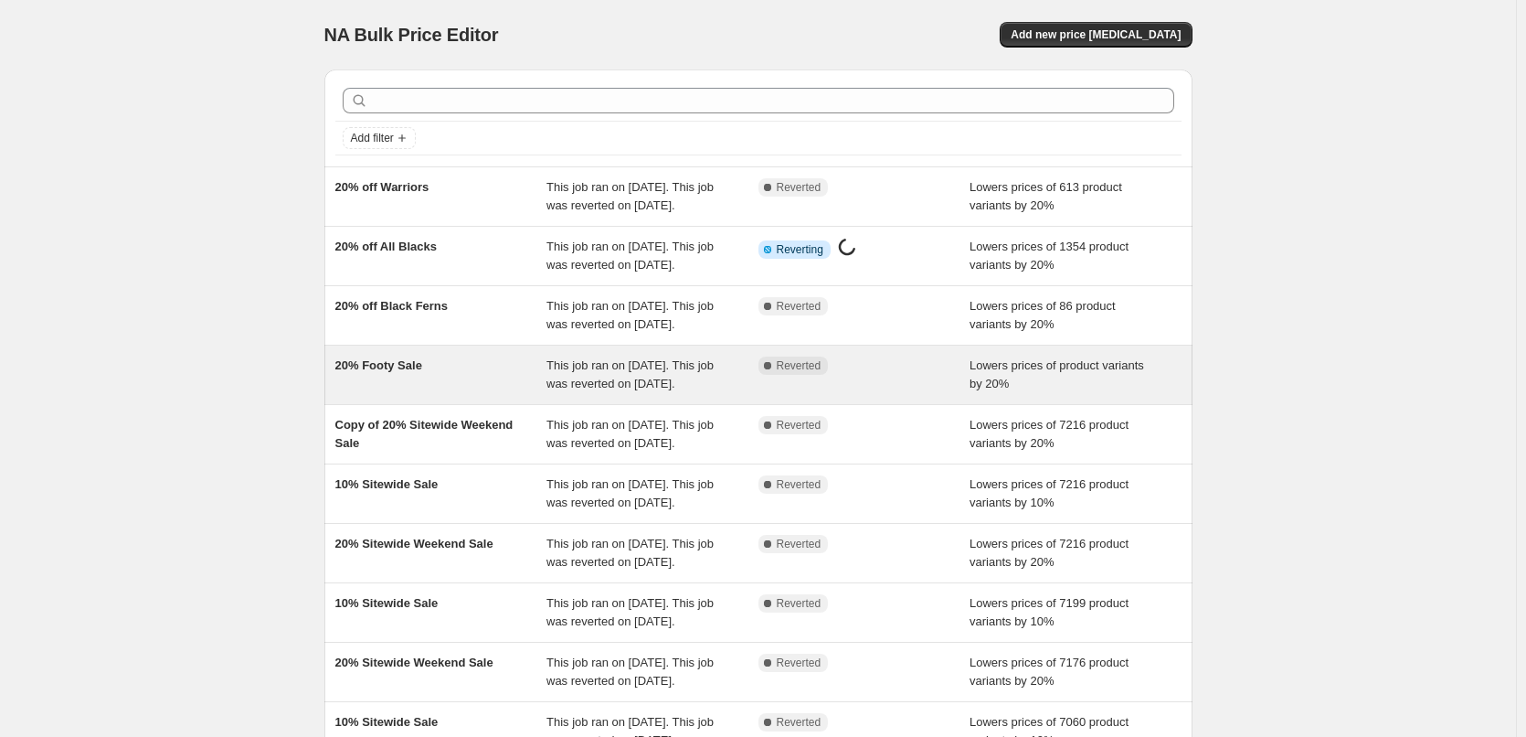
click at [401, 372] on span "20% Footy Sale" at bounding box center [378, 365] width 87 height 14
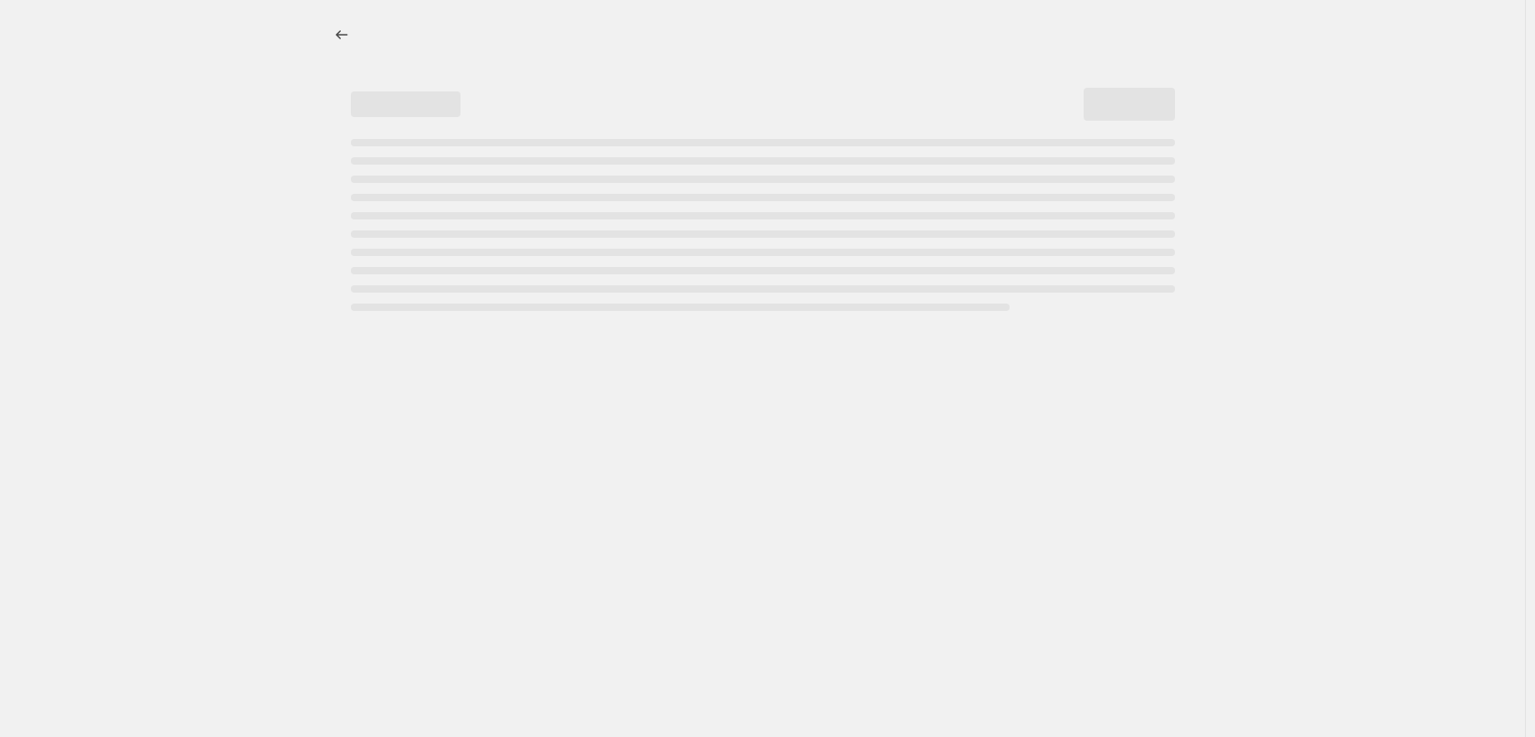
select select "percentage"
select select "collection"
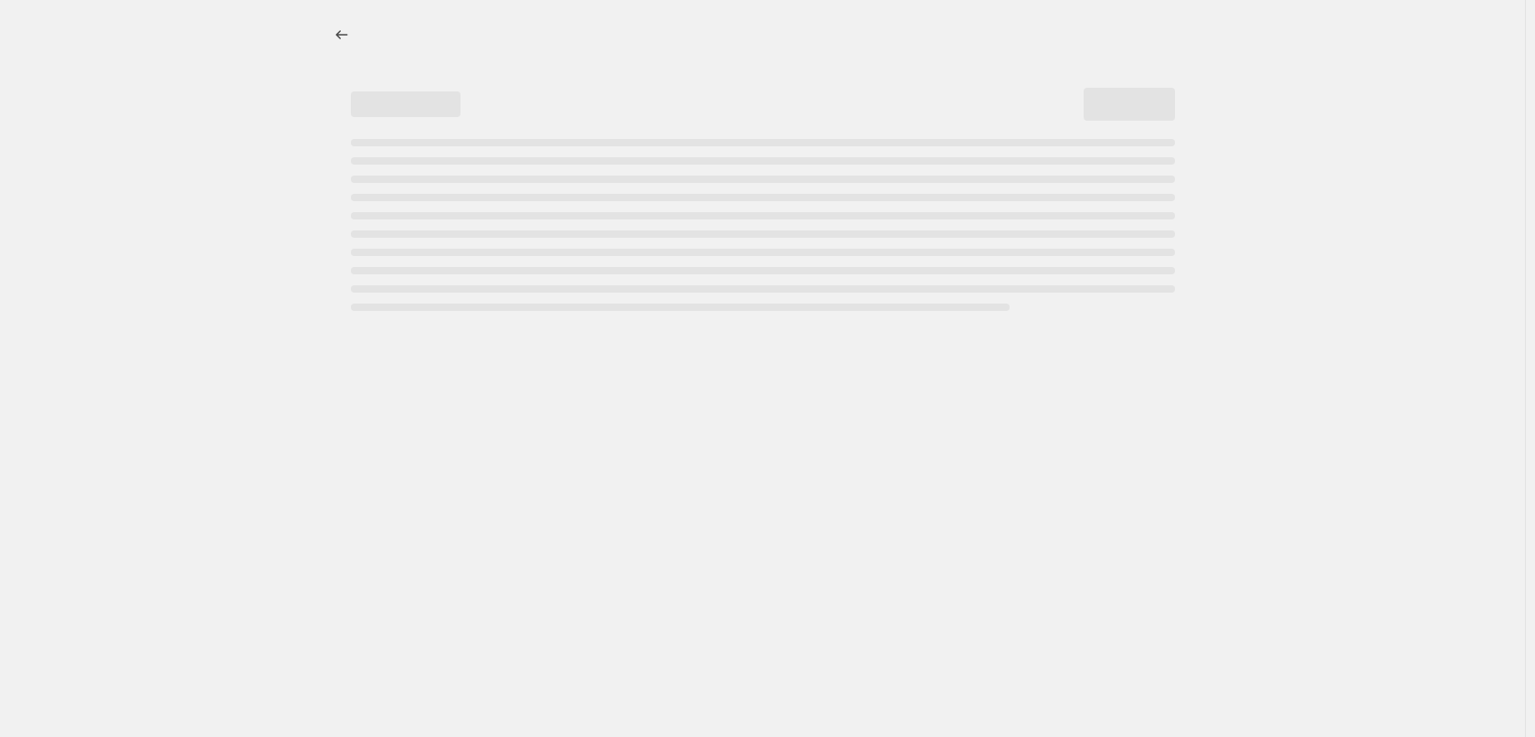
select select "not_equal"
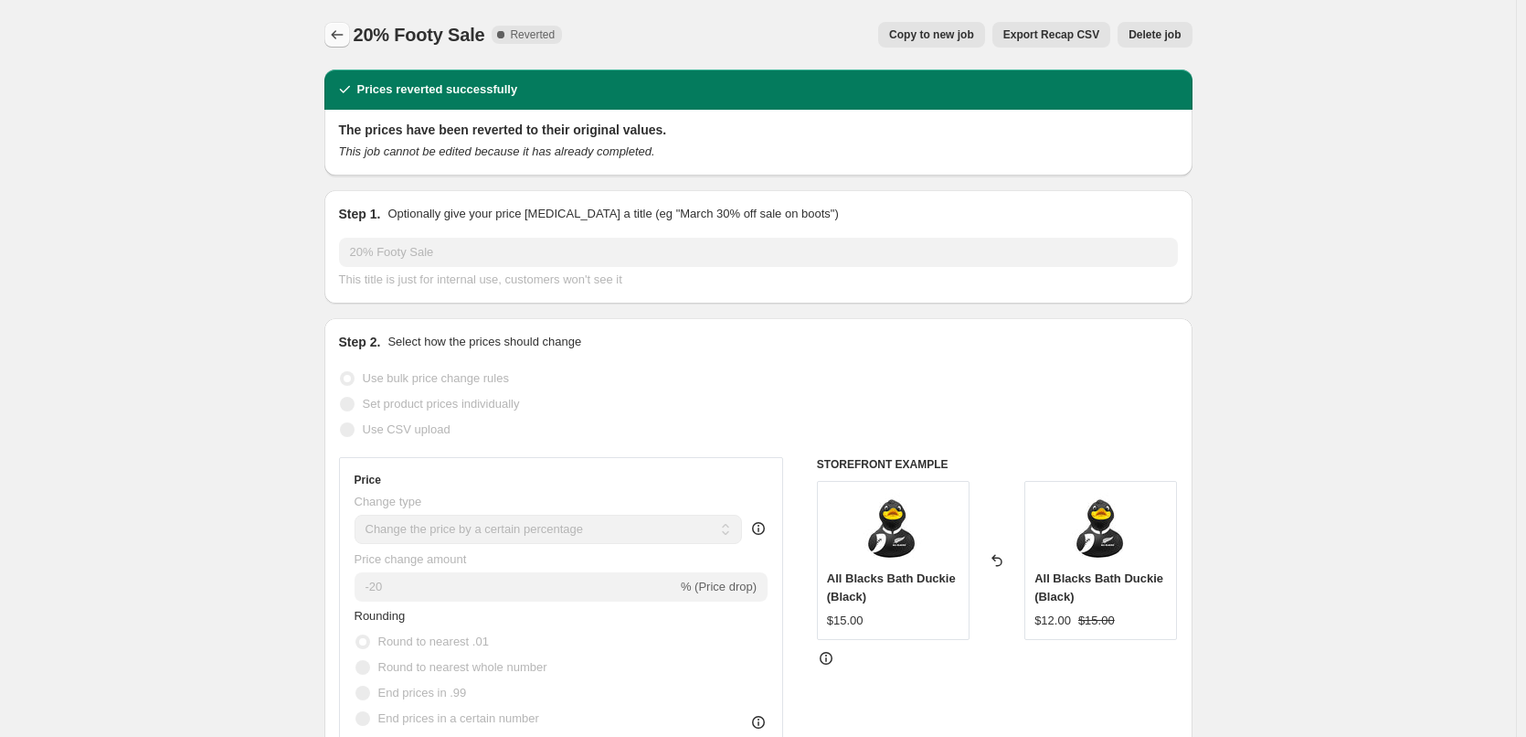
click at [334, 29] on icon "Price change jobs" at bounding box center [337, 35] width 18 height 18
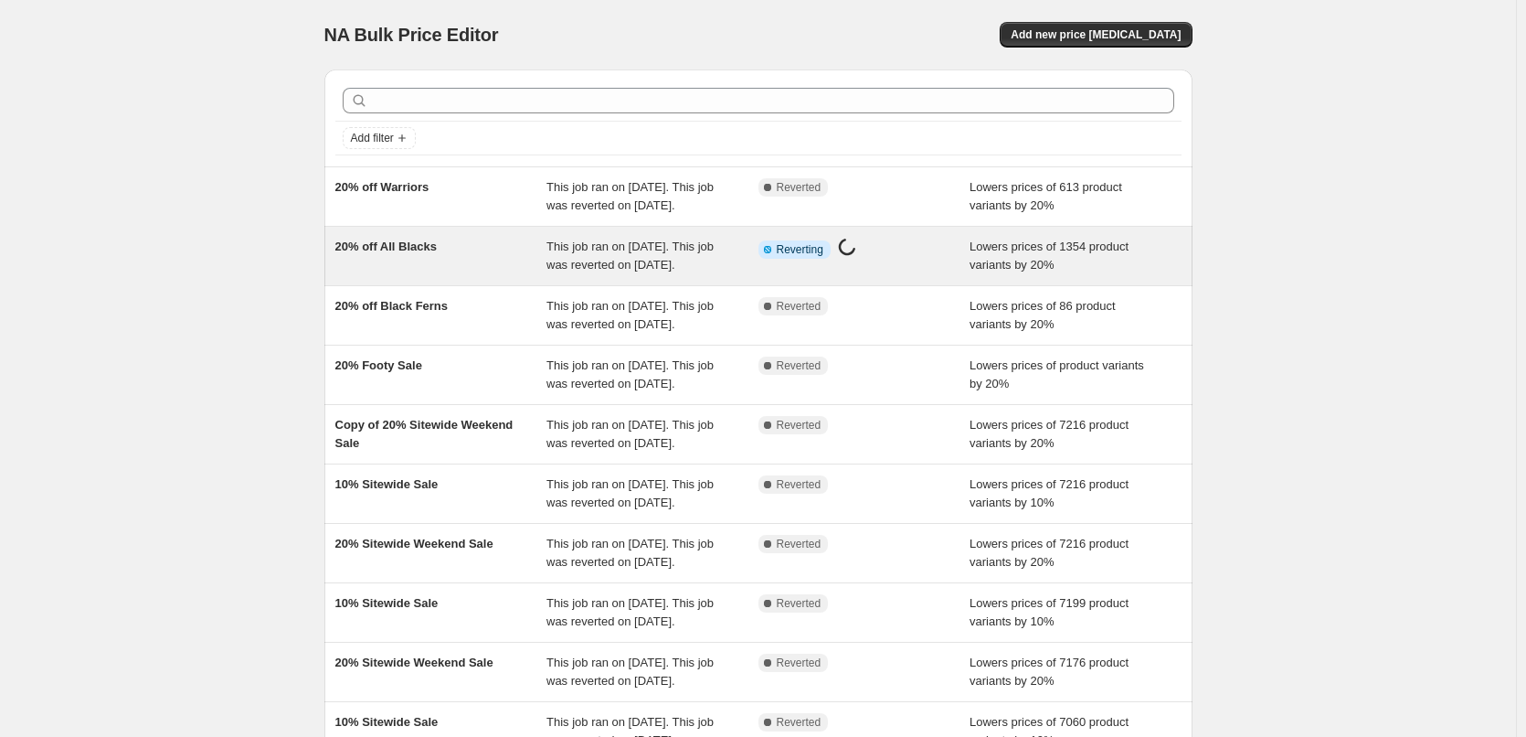
click at [395, 253] on span "20% off All Blacks" at bounding box center [386, 246] width 102 height 14
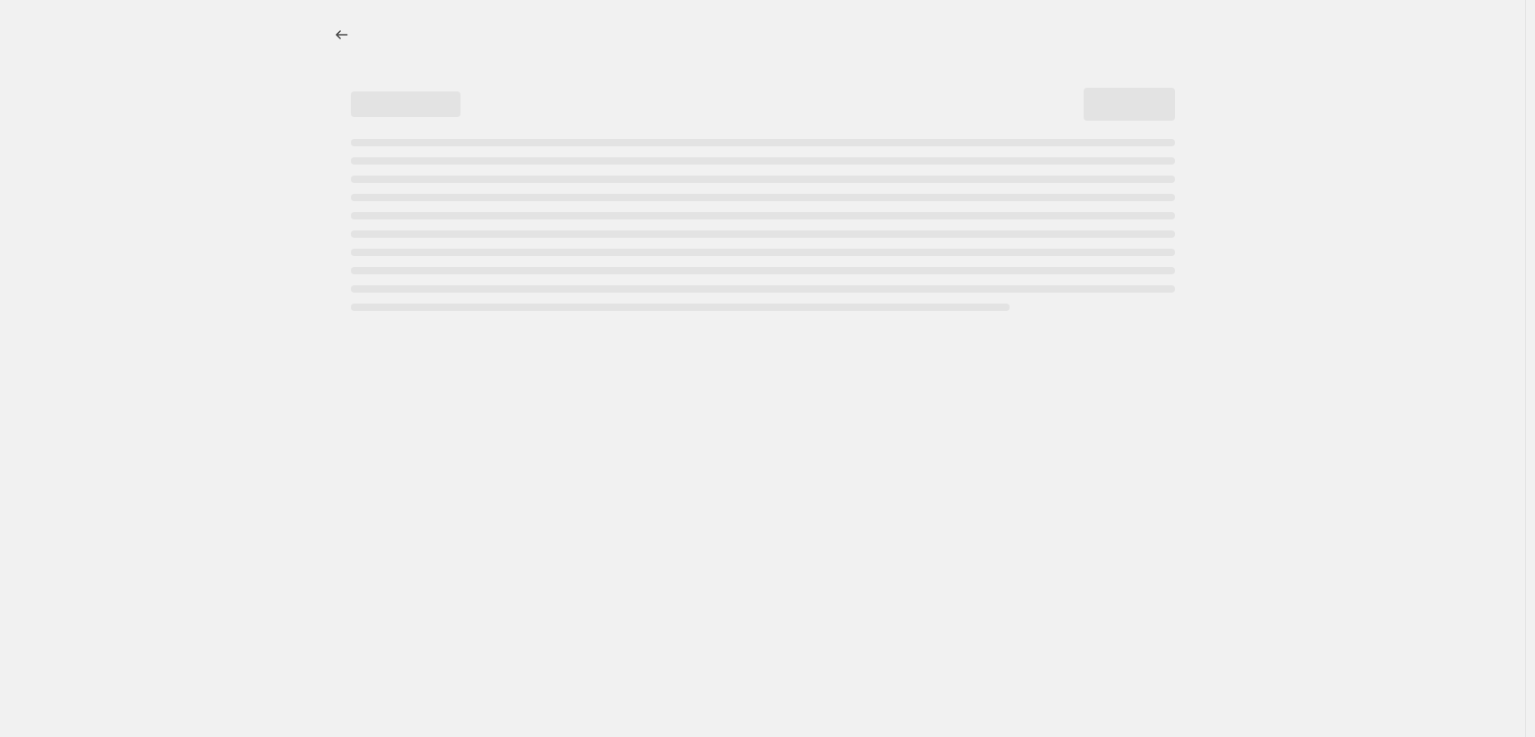
select select "percentage"
select select "collection"
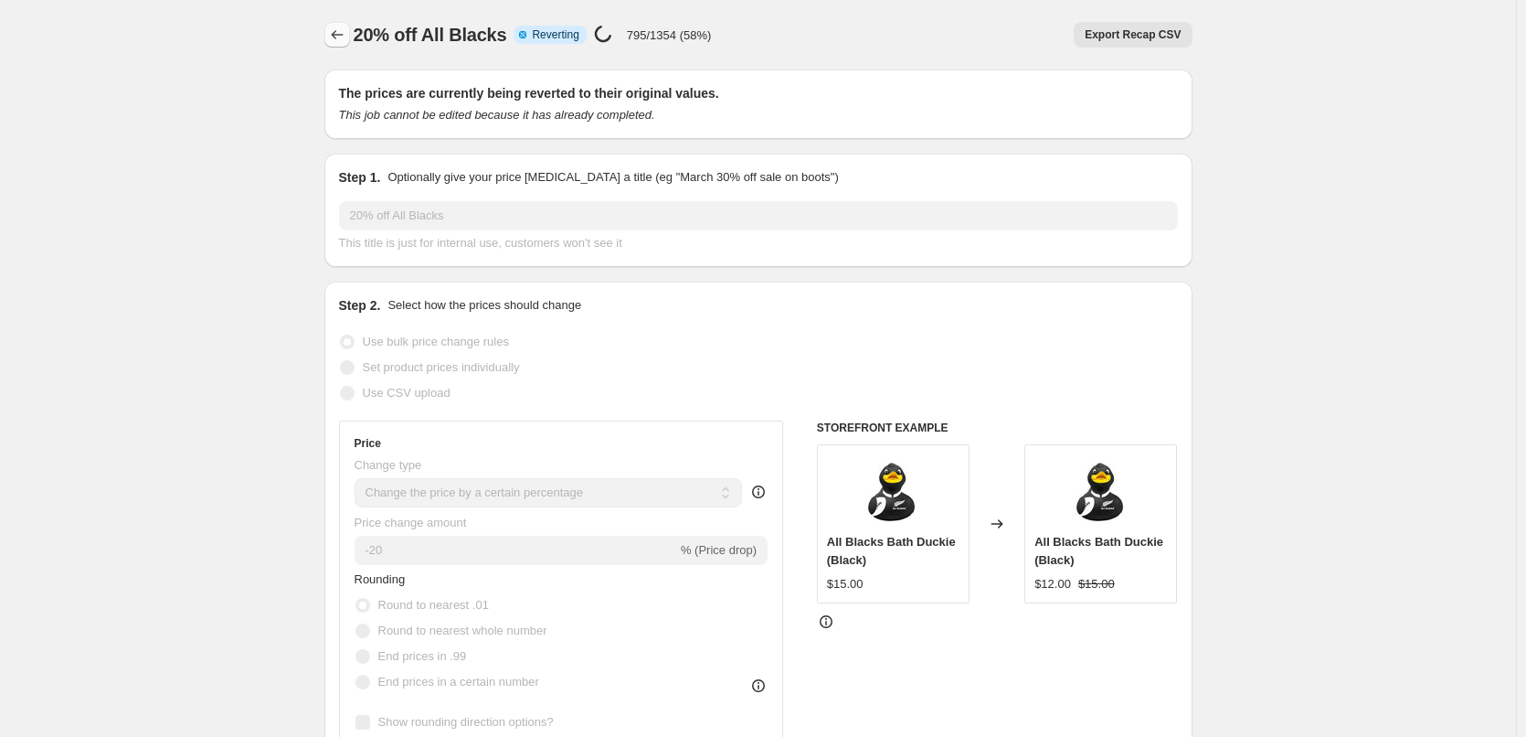
click at [345, 37] on icon "Price change jobs" at bounding box center [337, 35] width 18 height 18
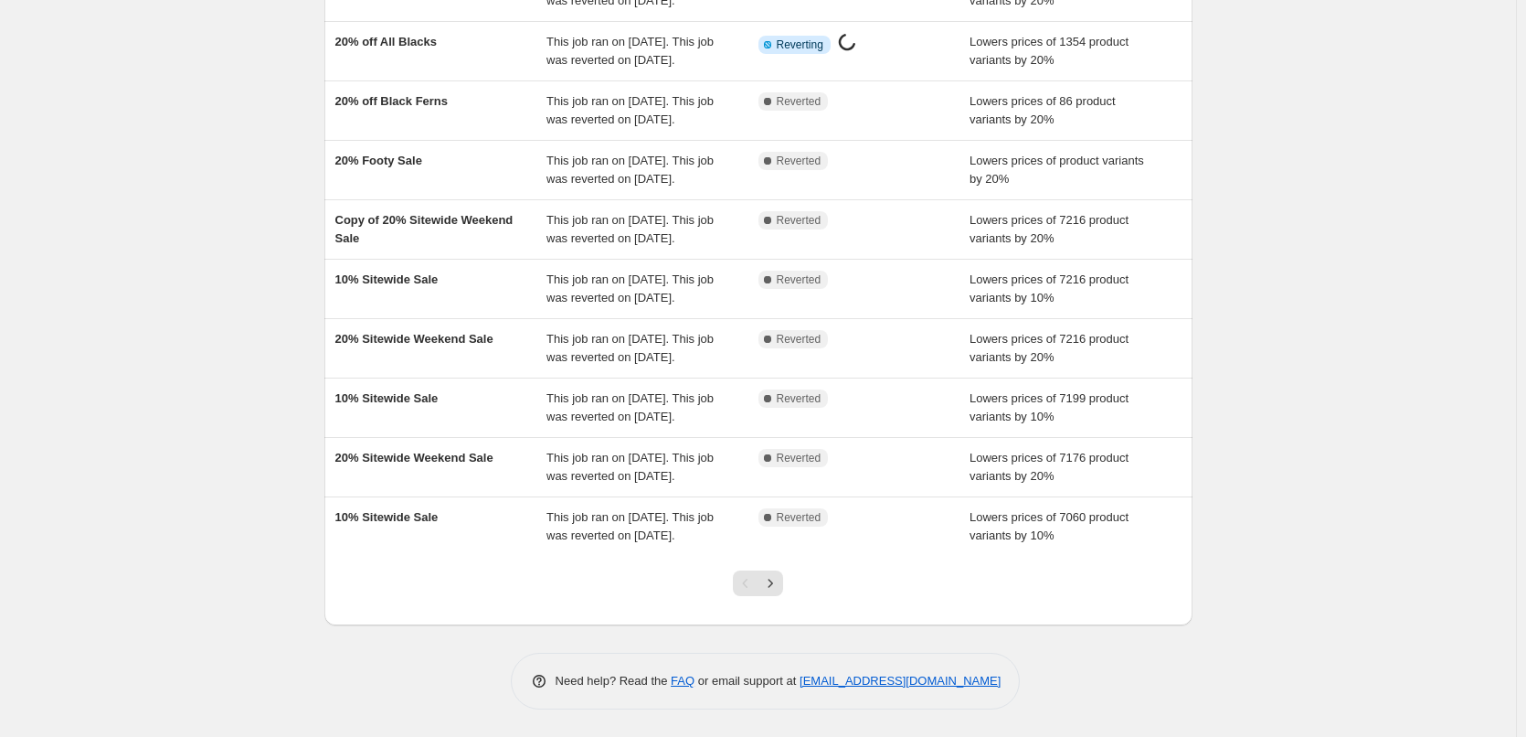
scroll to position [388, 0]
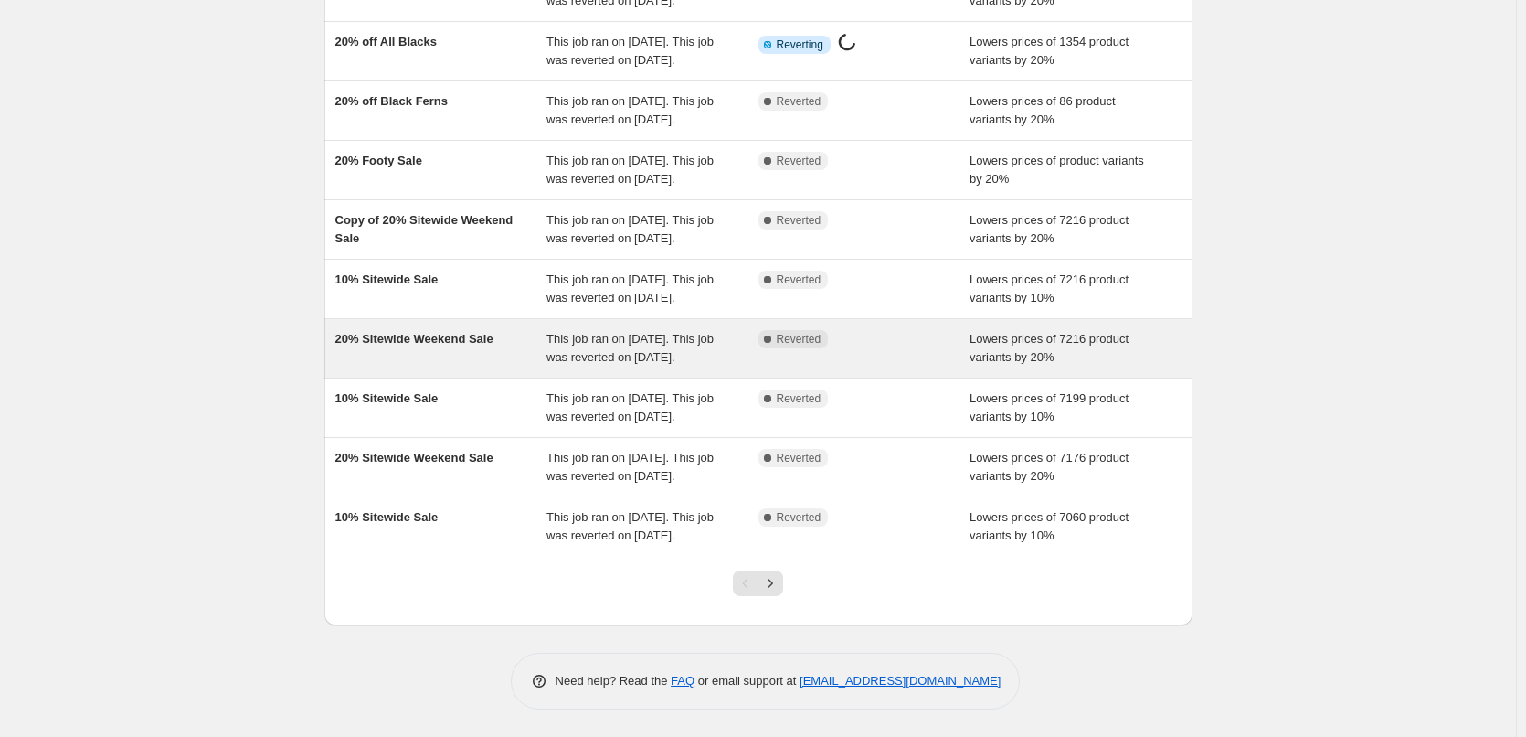
click at [427, 330] on div "20% Sitewide Weekend Sale" at bounding box center [441, 348] width 212 height 37
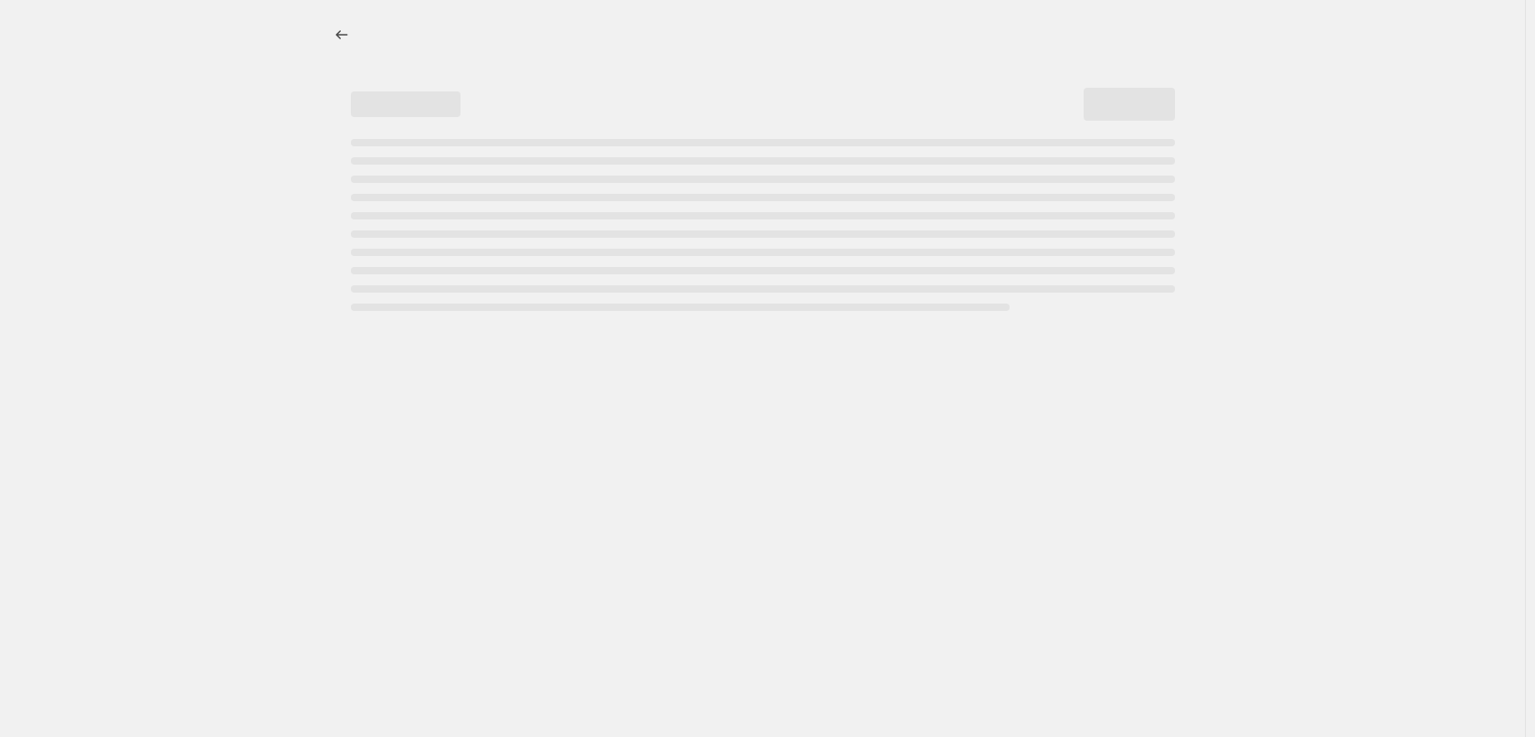
select select "percentage"
select select "vendor"
select select "not_equal"
select select "collection"
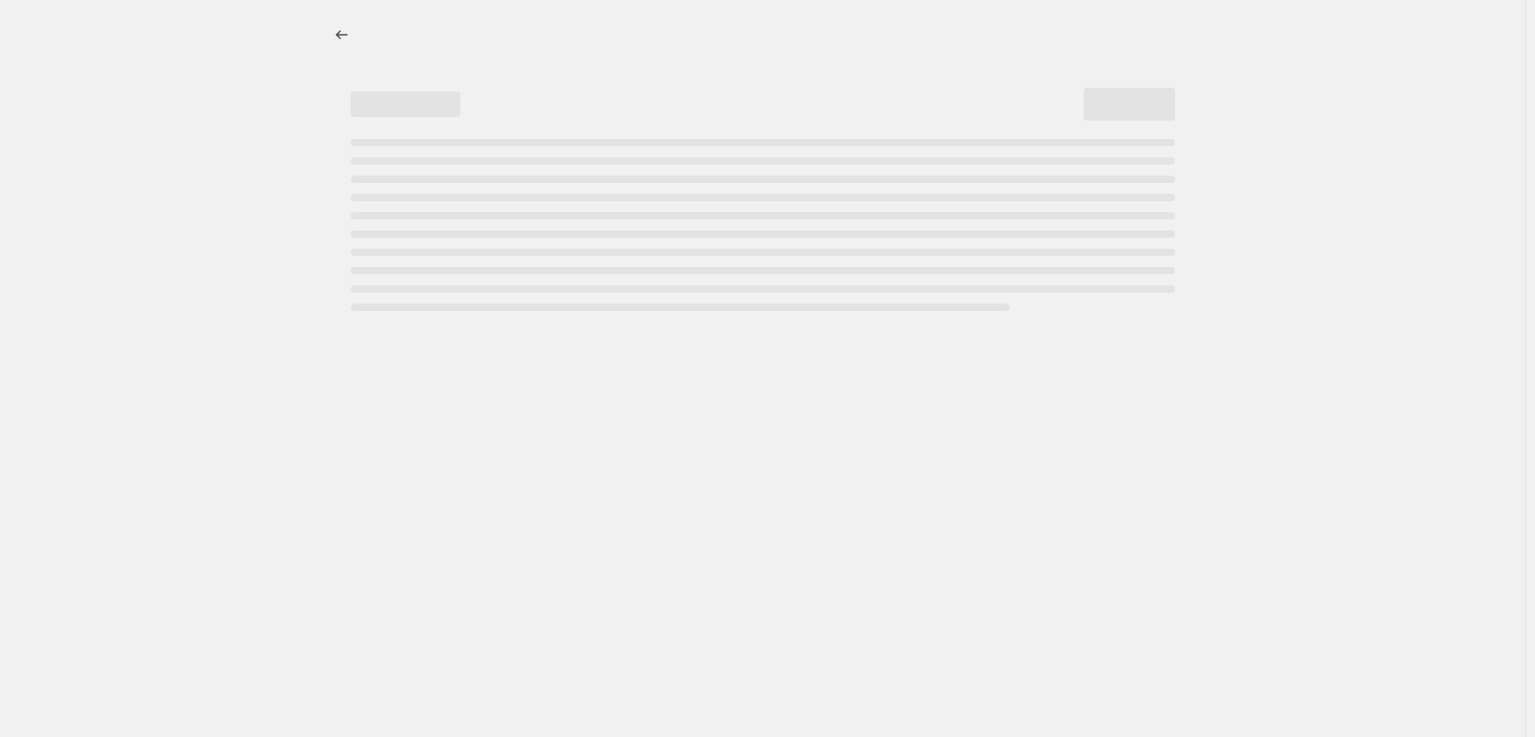
select select "not_equal"
select select "collection"
select select "not_equal"
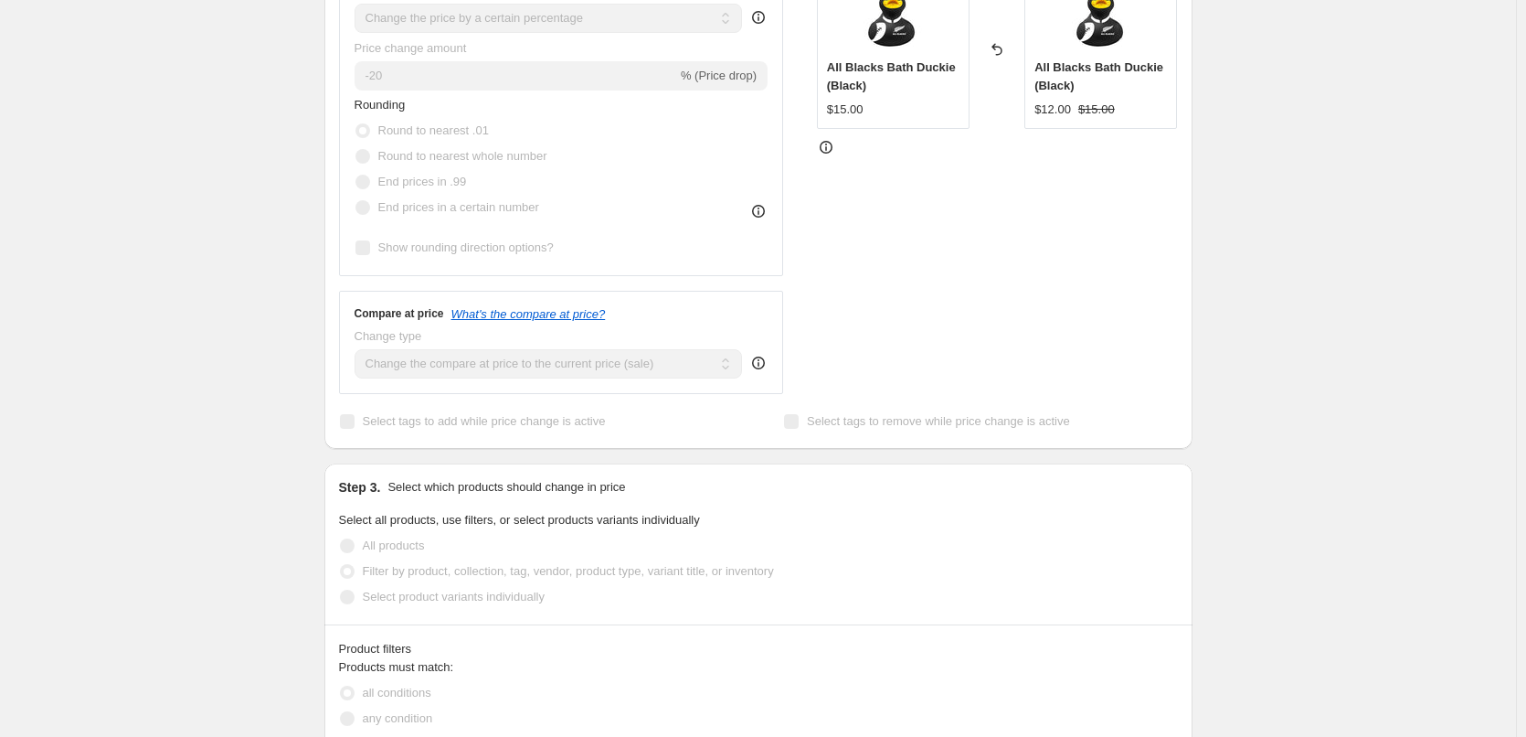
scroll to position [640, 0]
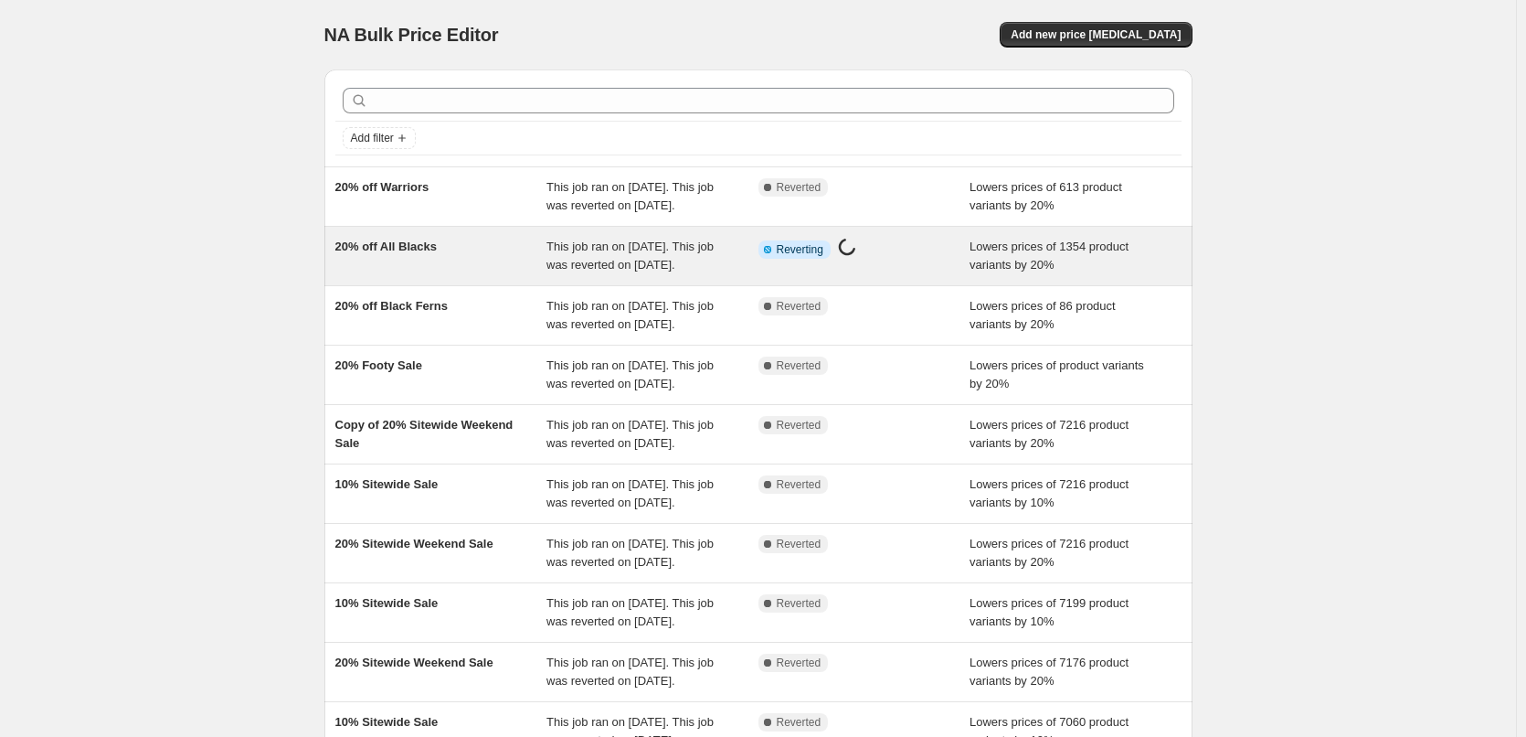
click at [453, 274] on div "20% off All Blacks" at bounding box center [441, 256] width 212 height 37
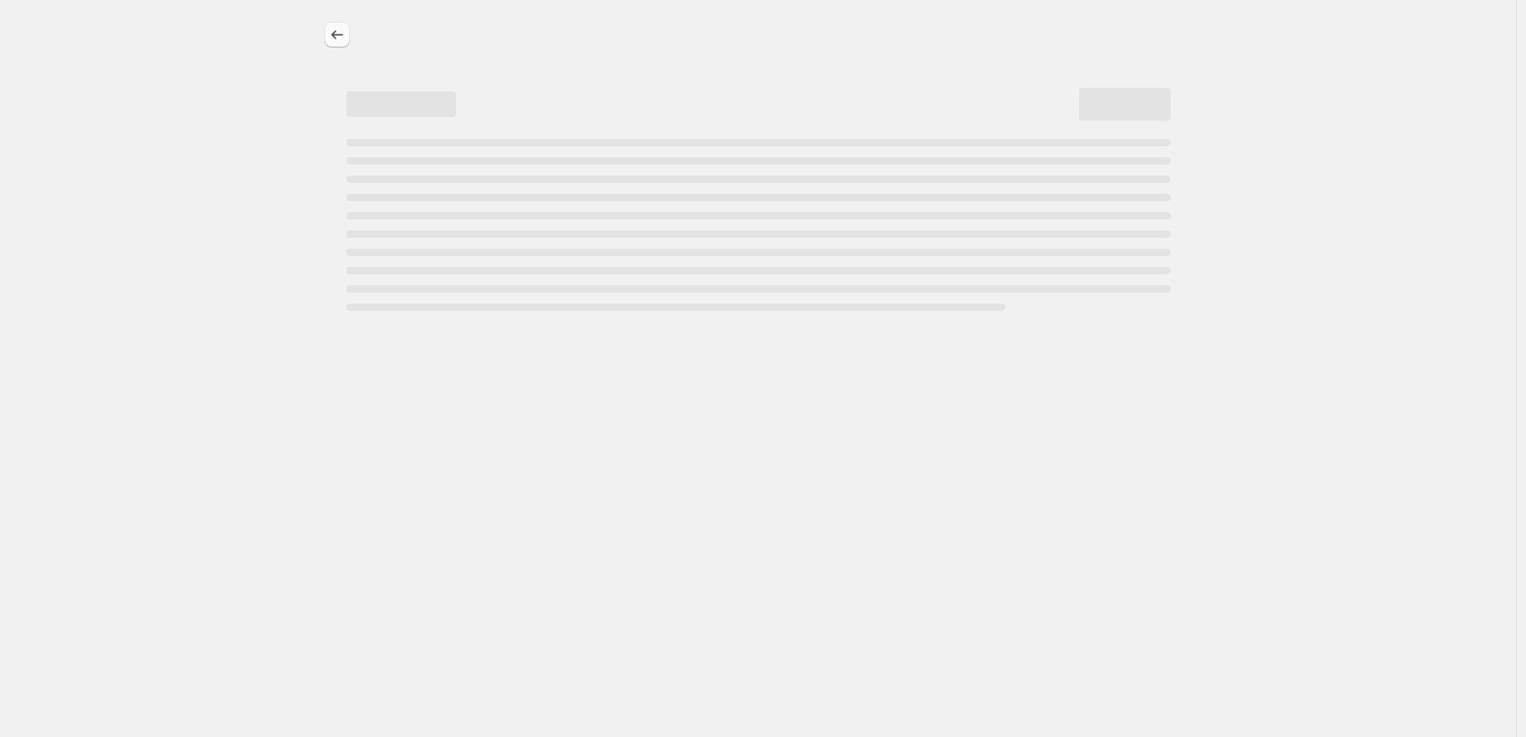
select select "percentage"
select select "collection"
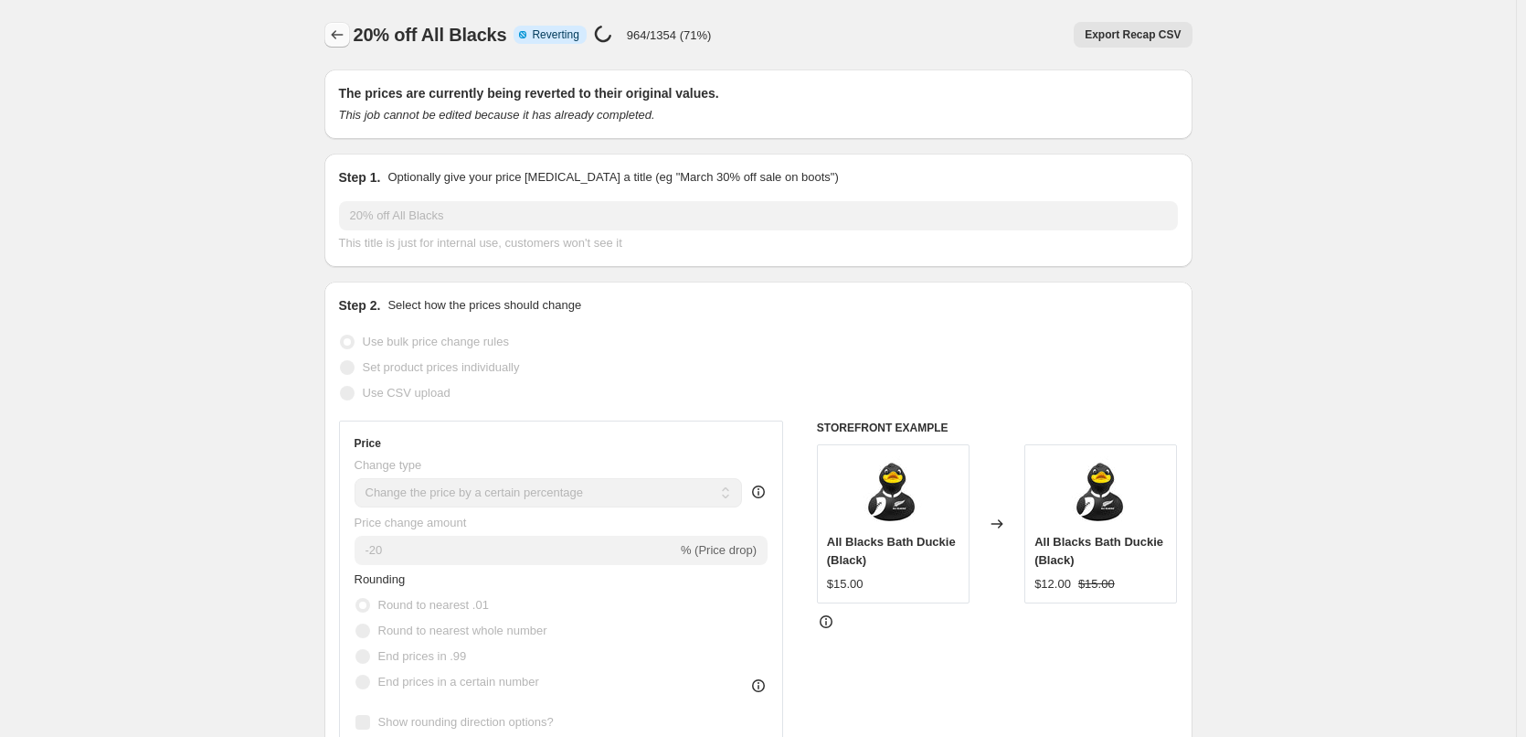
click at [332, 30] on icon "Price change jobs" at bounding box center [337, 35] width 18 height 18
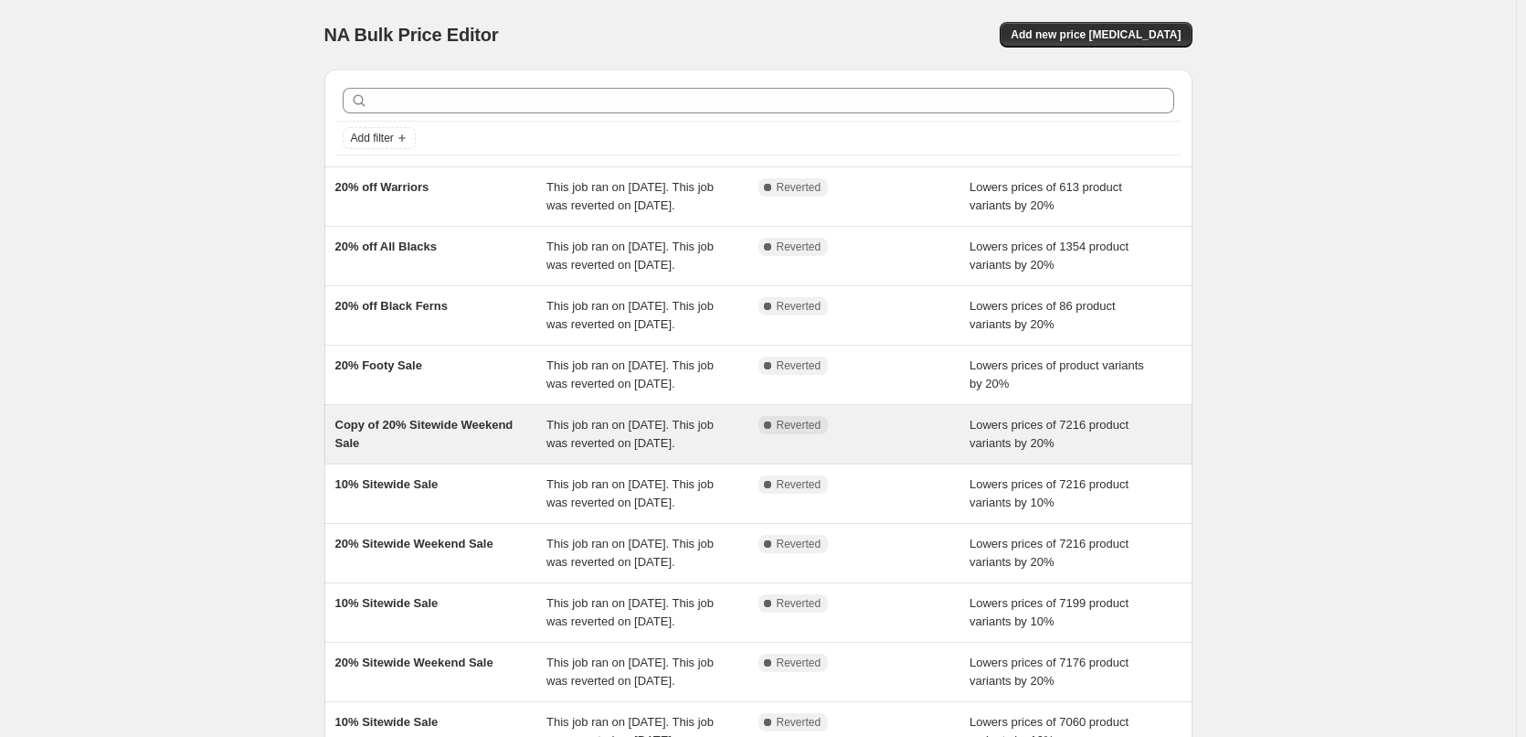
click at [391, 450] on span "Copy of 20% Sitewide Weekend Sale" at bounding box center [424, 434] width 178 height 32
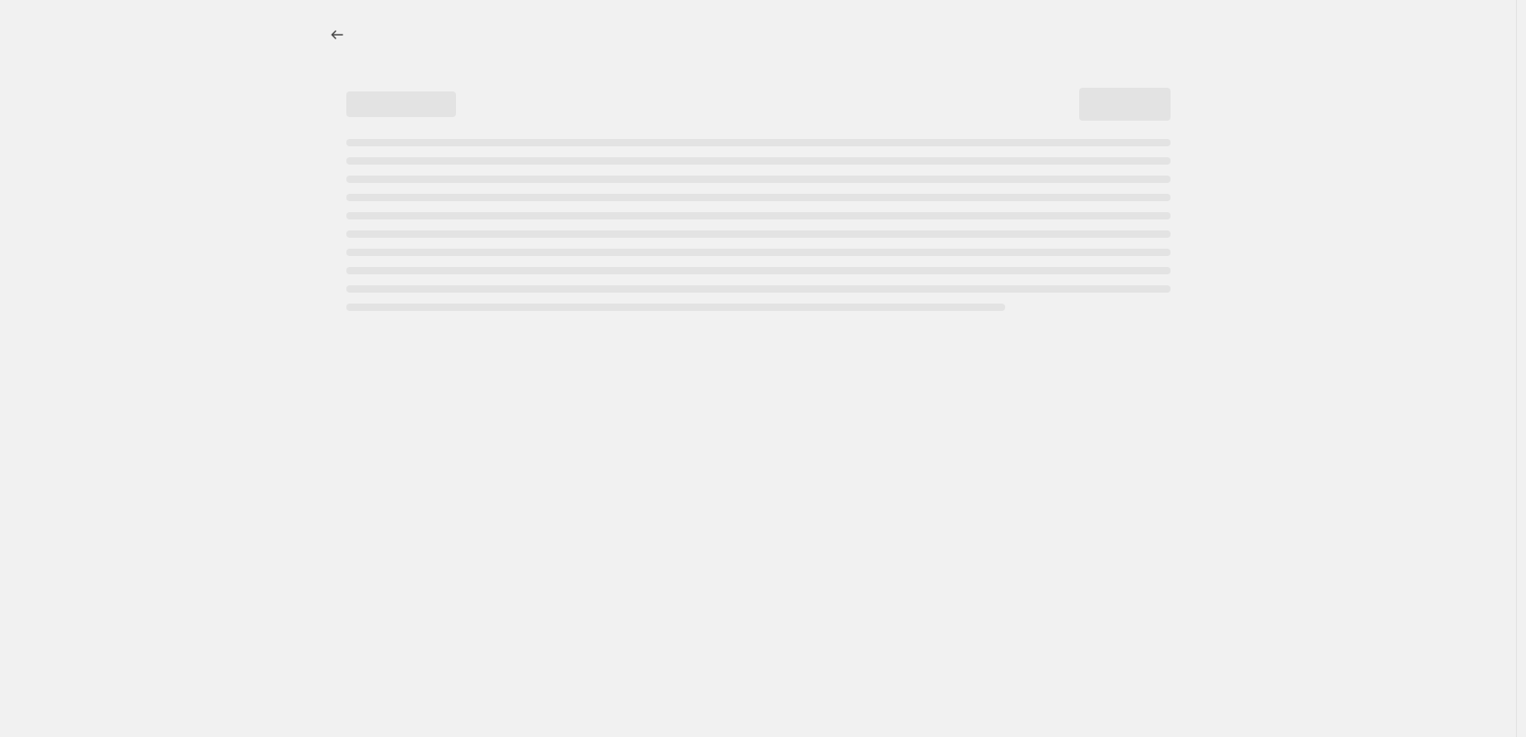
select select "percentage"
select select "vendor"
select select "not_equal"
select select "collection"
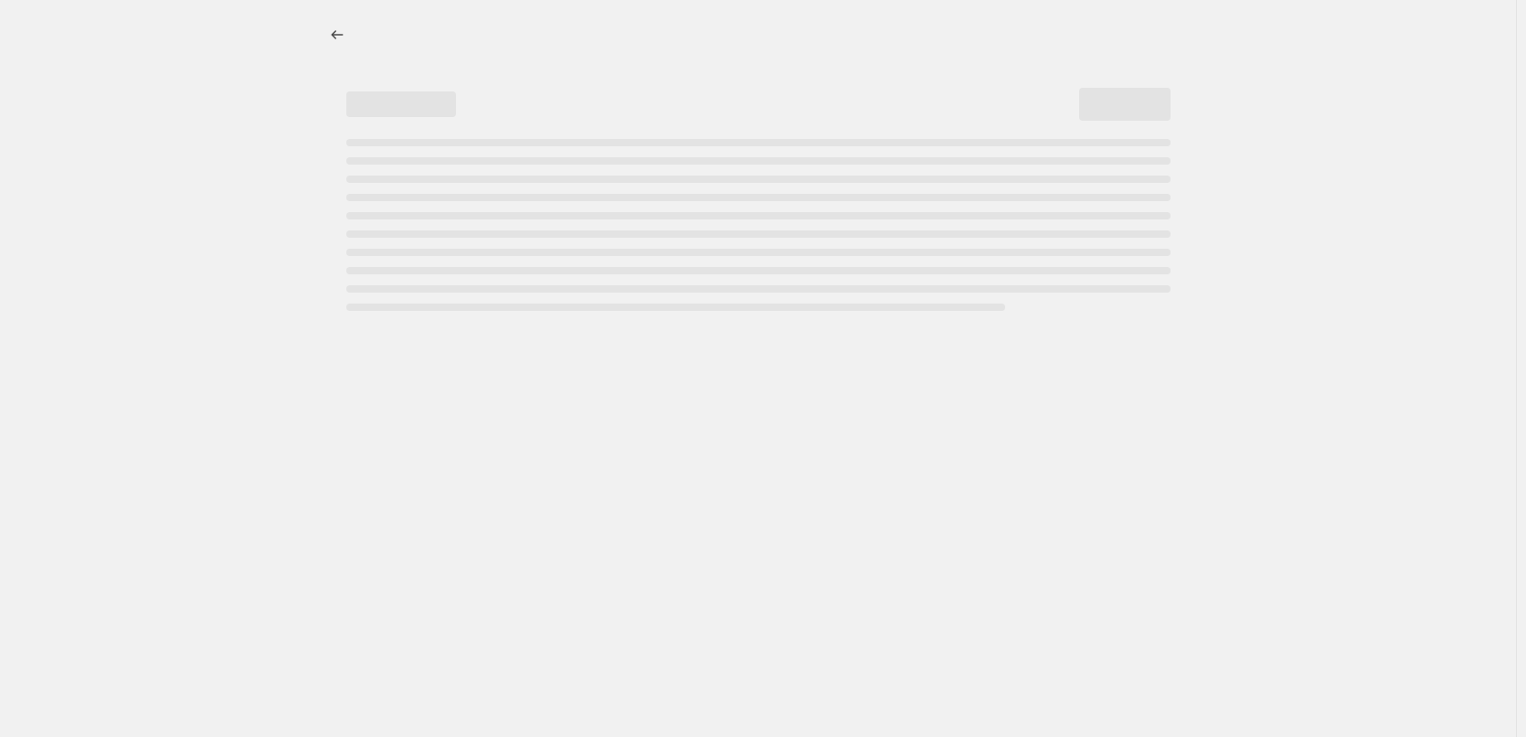
select select "not_equal"
select select "collection"
select select "not_equal"
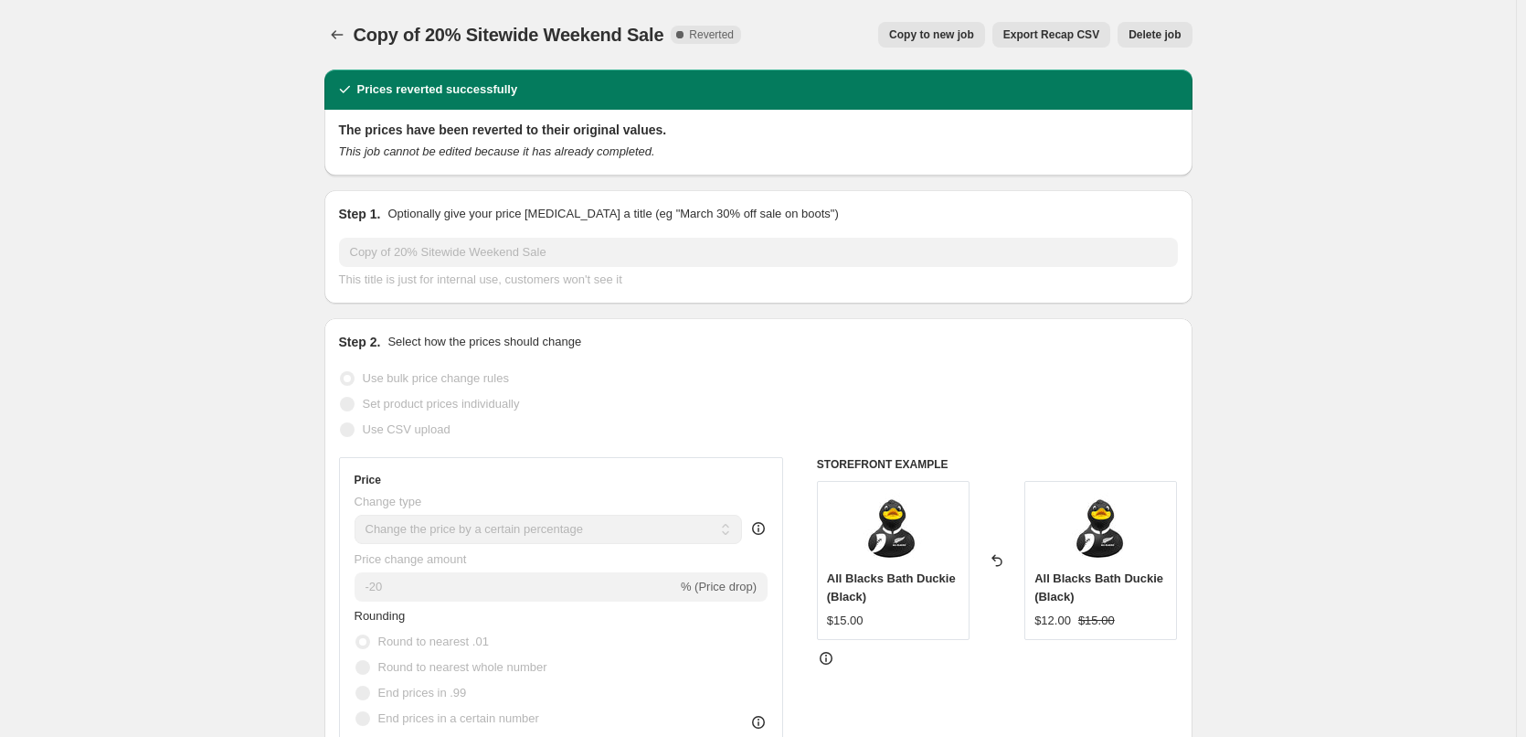
click at [940, 29] on span "Copy to new job" at bounding box center [931, 34] width 85 height 15
select select "percentage"
select select "vendor"
select select "not_equal"
select select "collection"
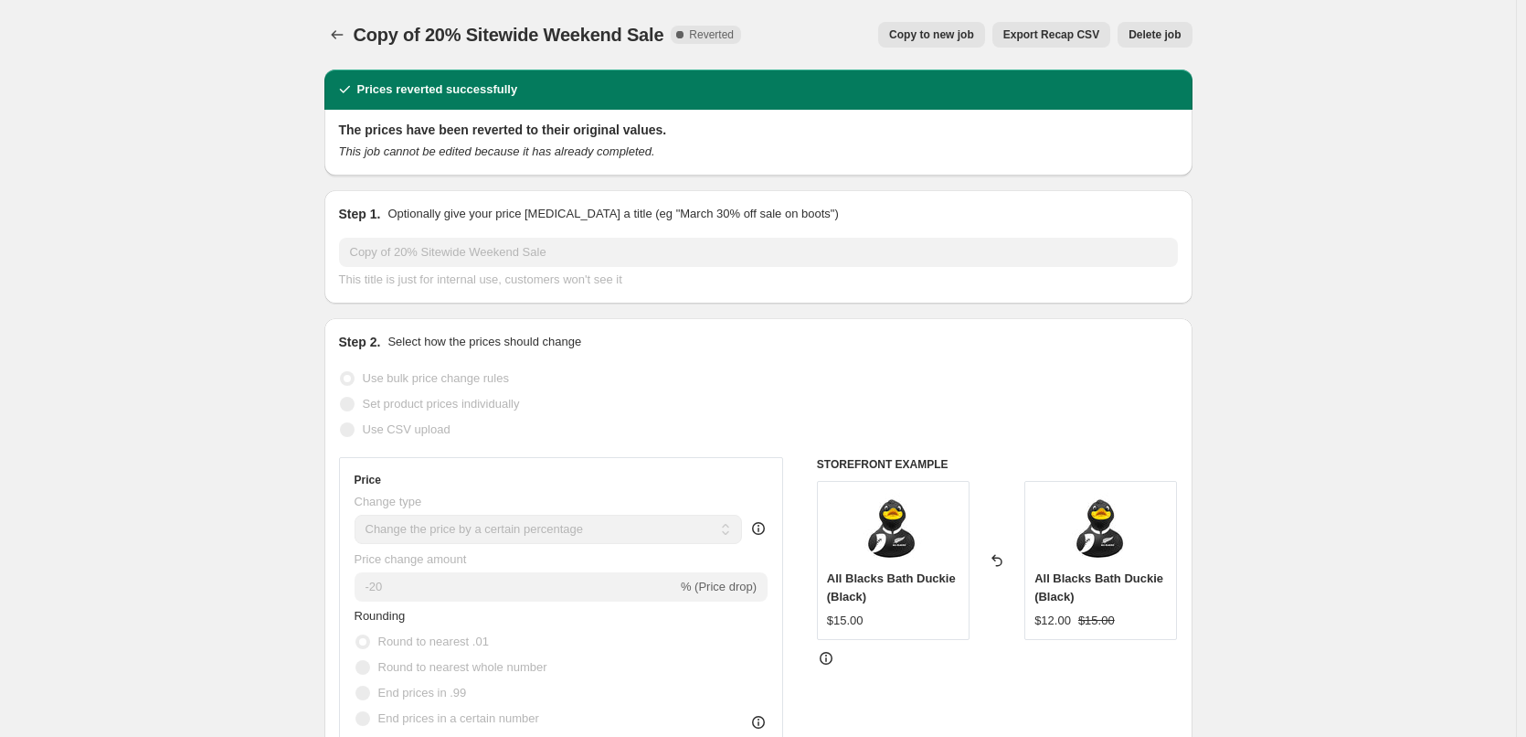
select select "collection"
select select "not_equal"
select select "collection"
select select "not_equal"
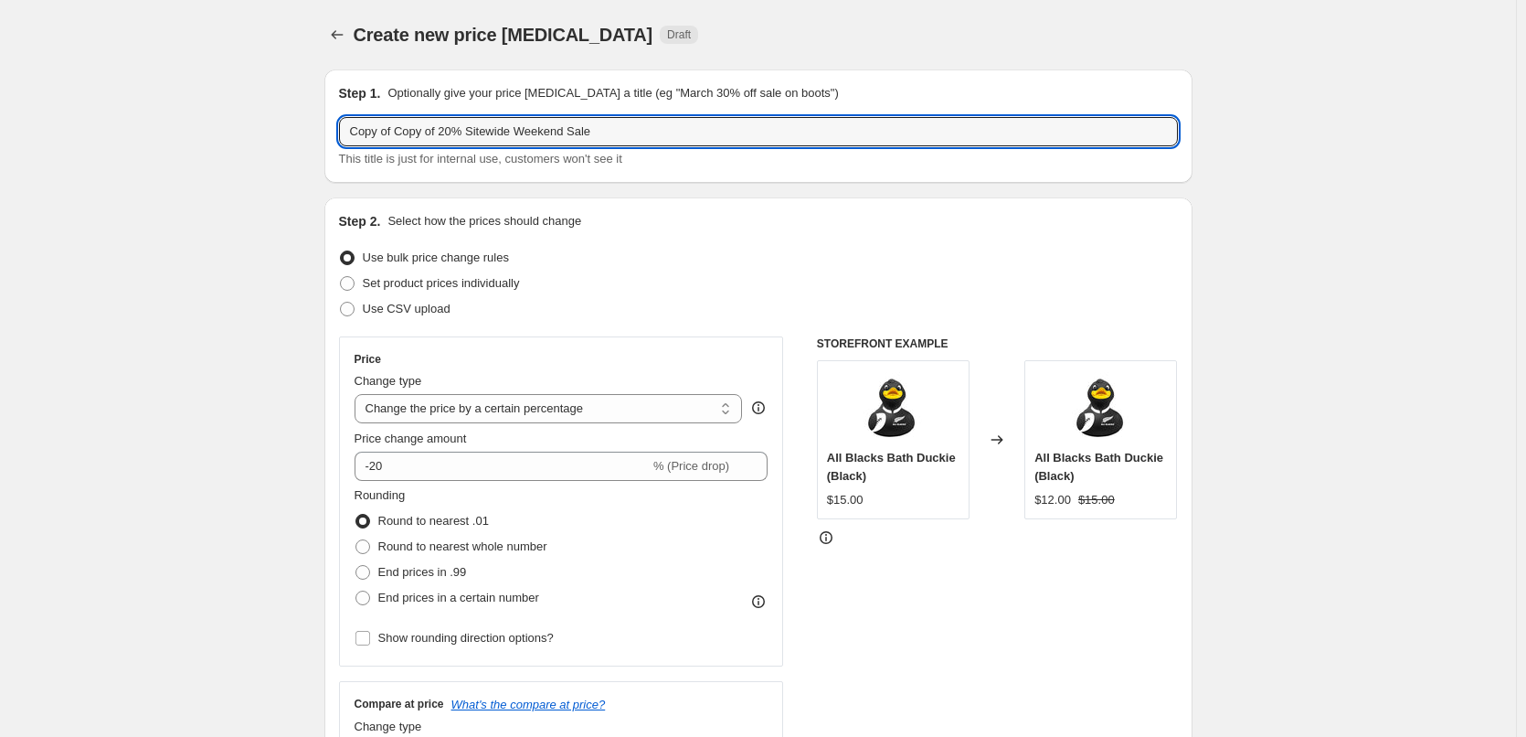
drag, startPoint x: 243, startPoint y: 124, endPoint x: 177, endPoint y: 114, distance: 66.6
click at [462, 131] on input "20% Sitewide Weekend Sale" at bounding box center [758, 131] width 839 height 29
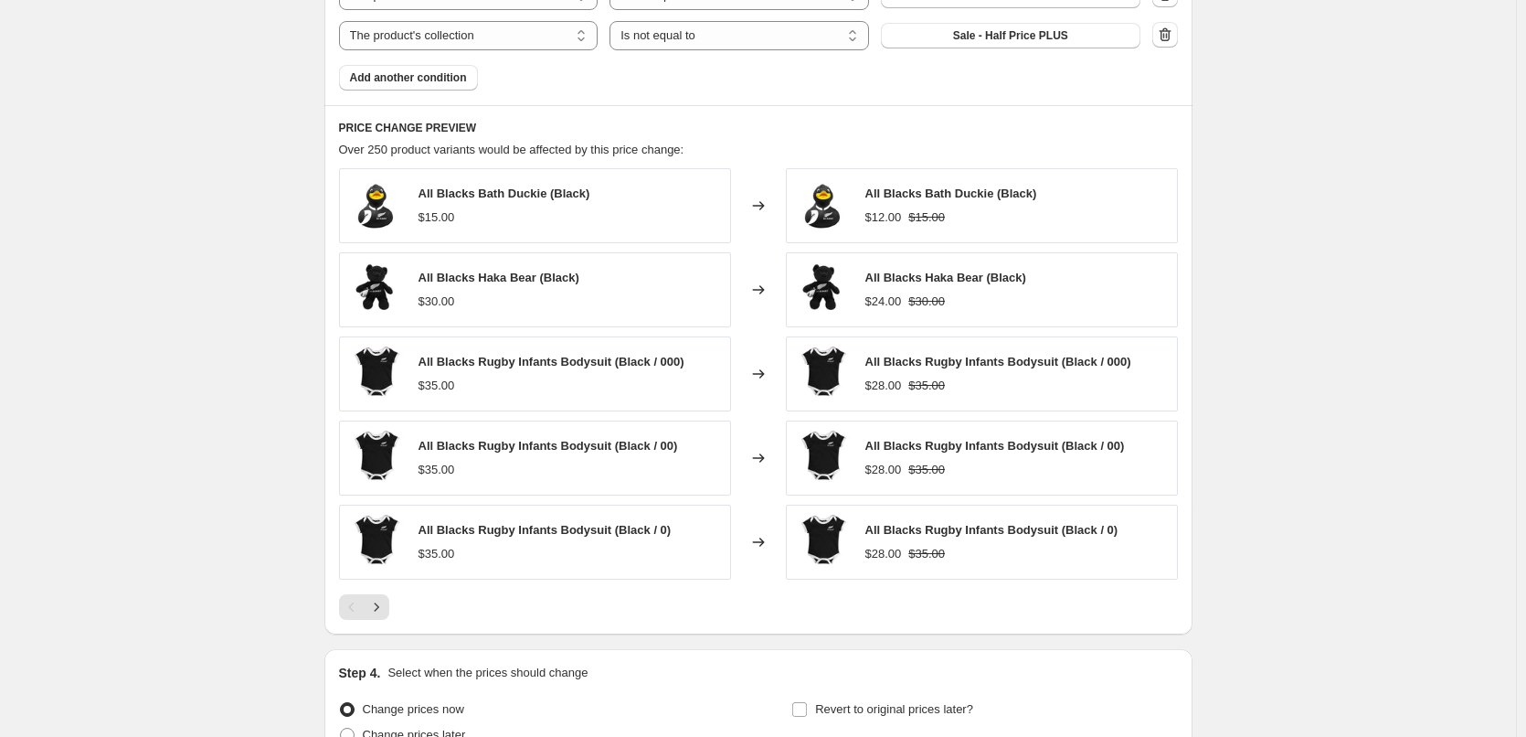
scroll to position [1457, 0]
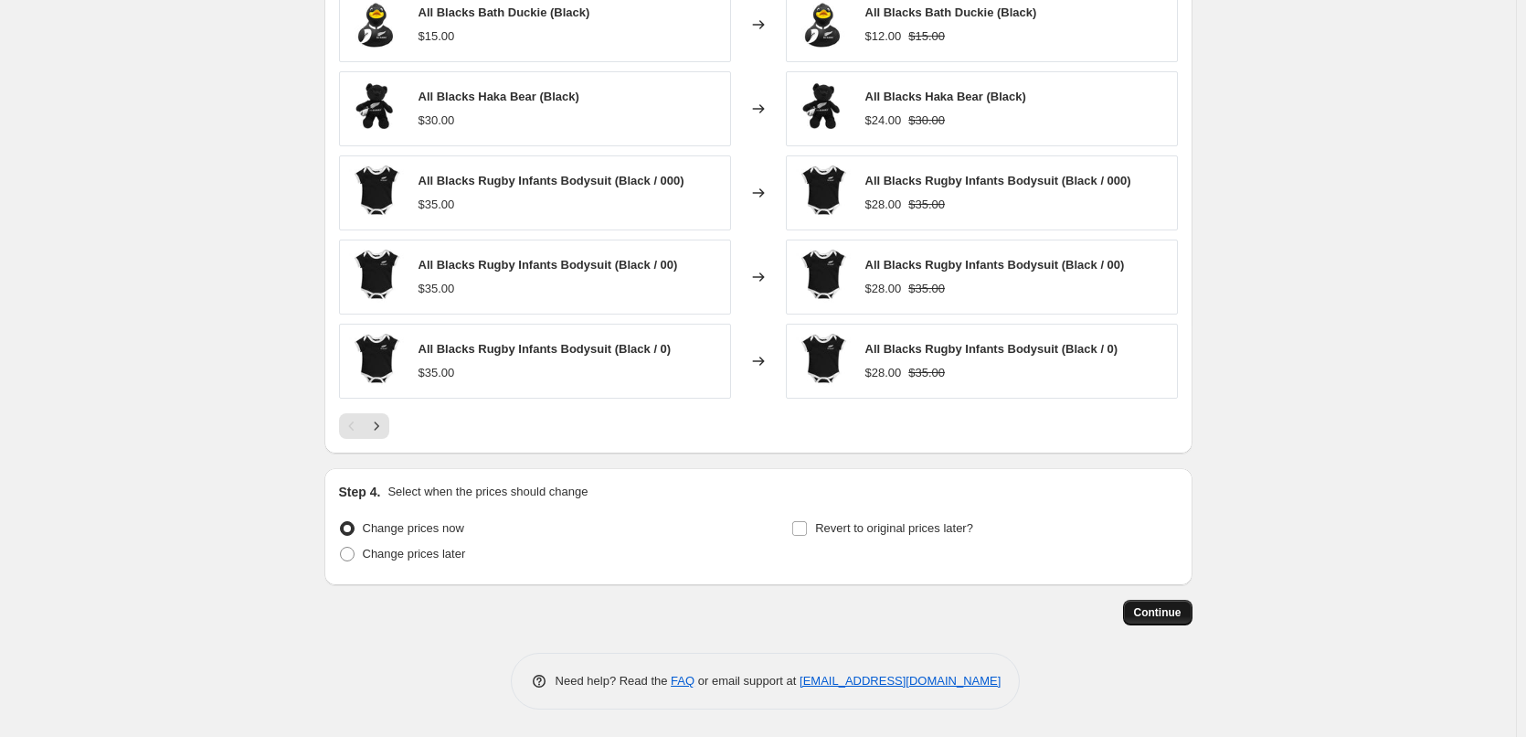
type input "20% Sitewide Sale"
click at [1161, 615] on span "Continue" at bounding box center [1158, 612] width 48 height 15
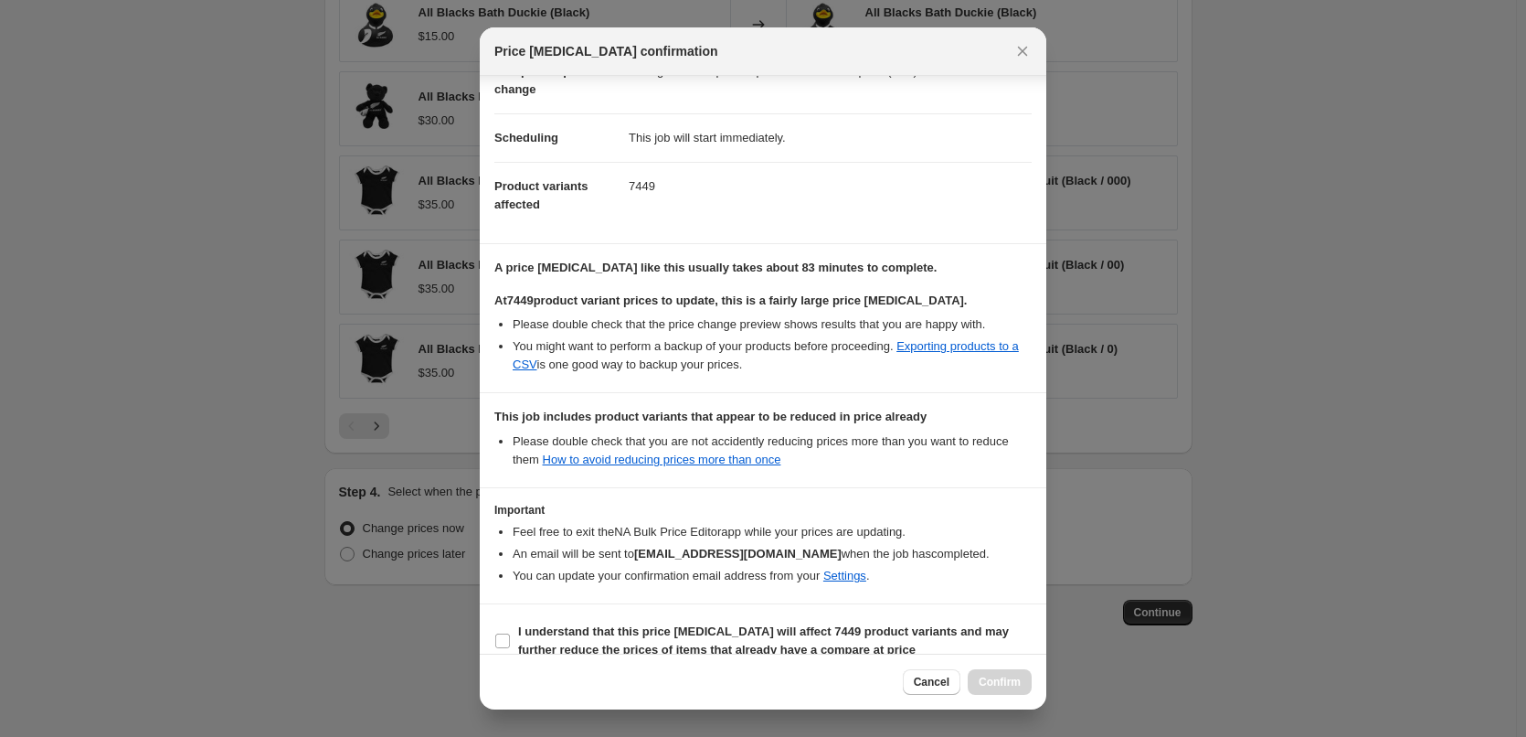
scroll to position [152, 0]
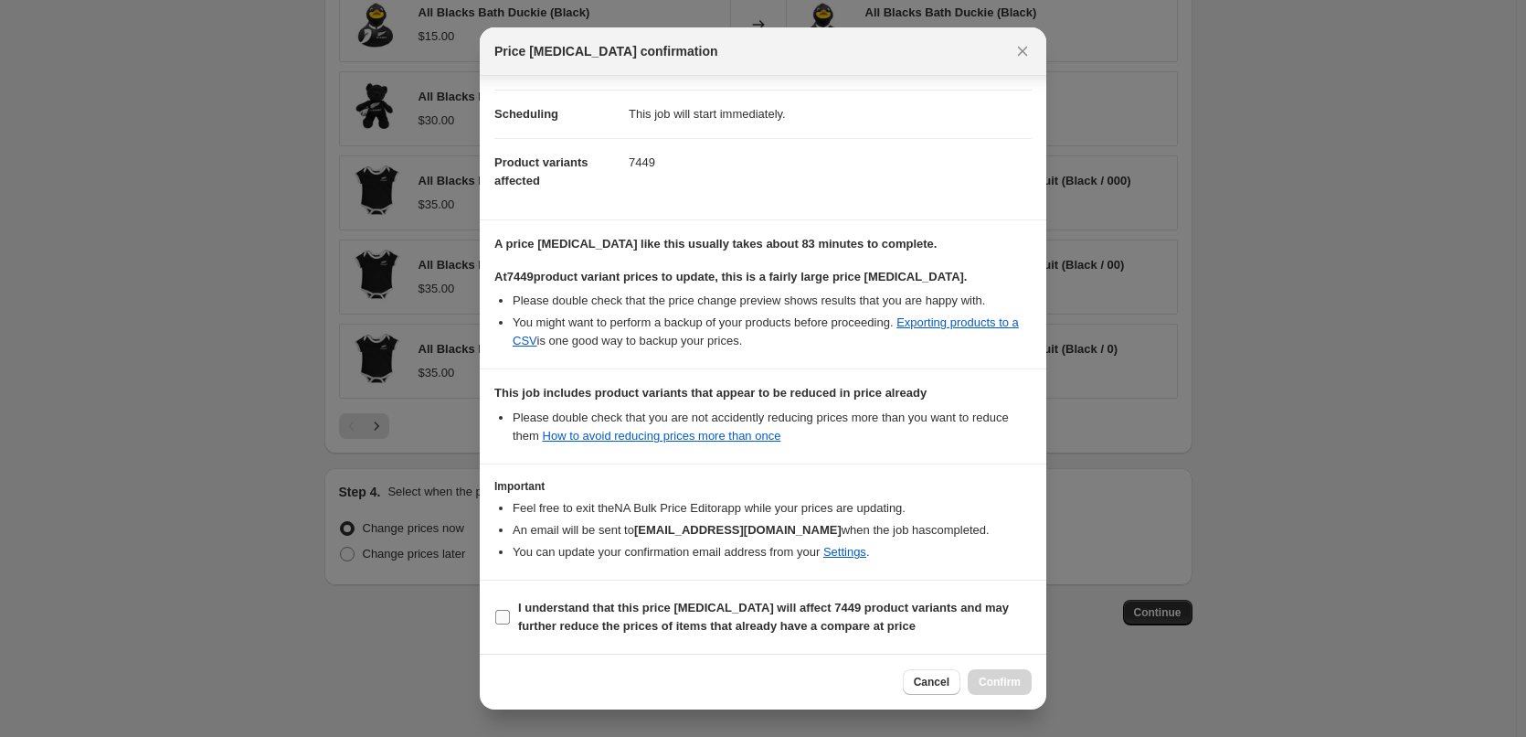
click at [506, 611] on input "I understand that this price change job will affect 7449 product variants and m…" at bounding box center [502, 617] width 15 height 15
checkbox input "true"
click at [1014, 676] on span "Confirm" at bounding box center [1000, 681] width 42 height 15
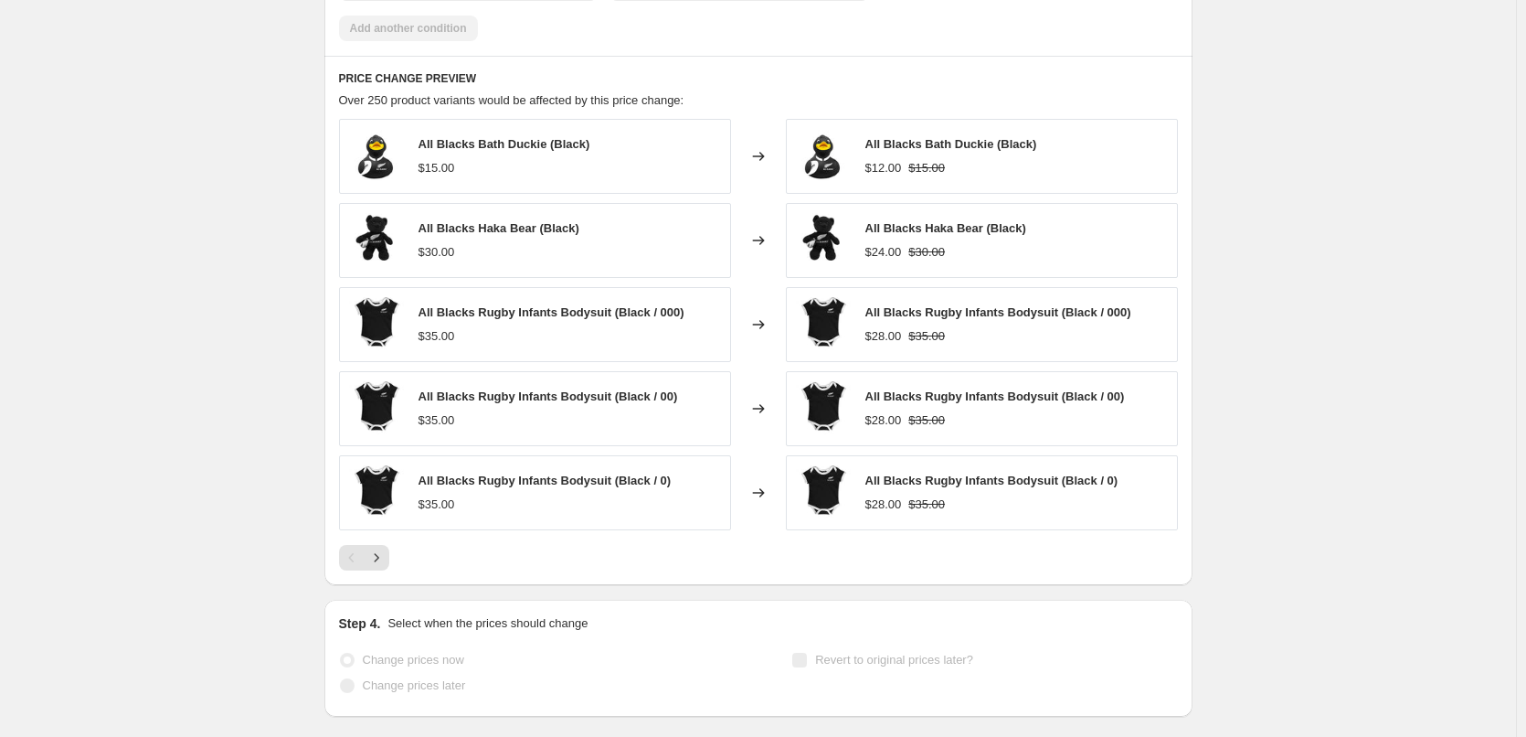
scroll to position [1504, 0]
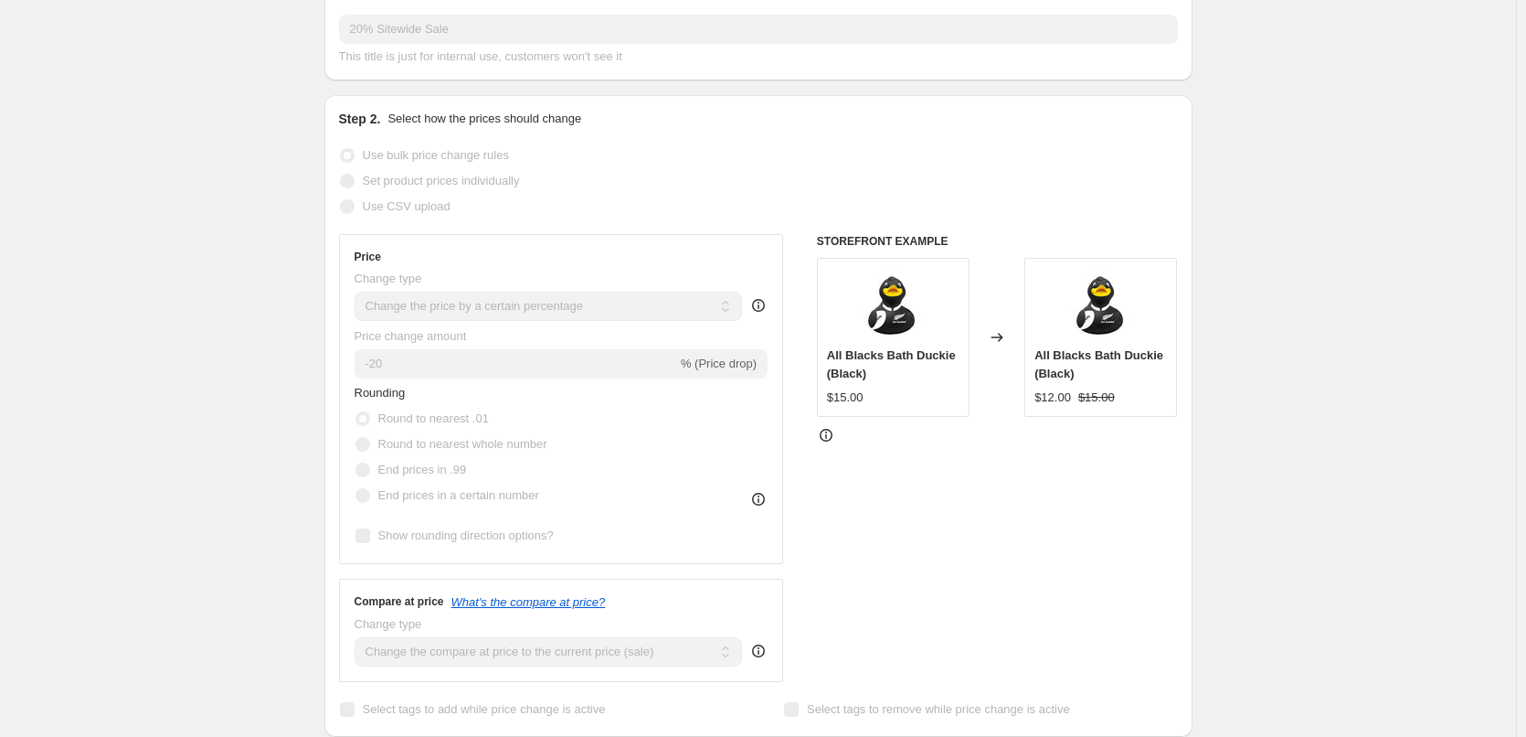
scroll to position [0, 0]
